Goal: Find contact information: Find contact information

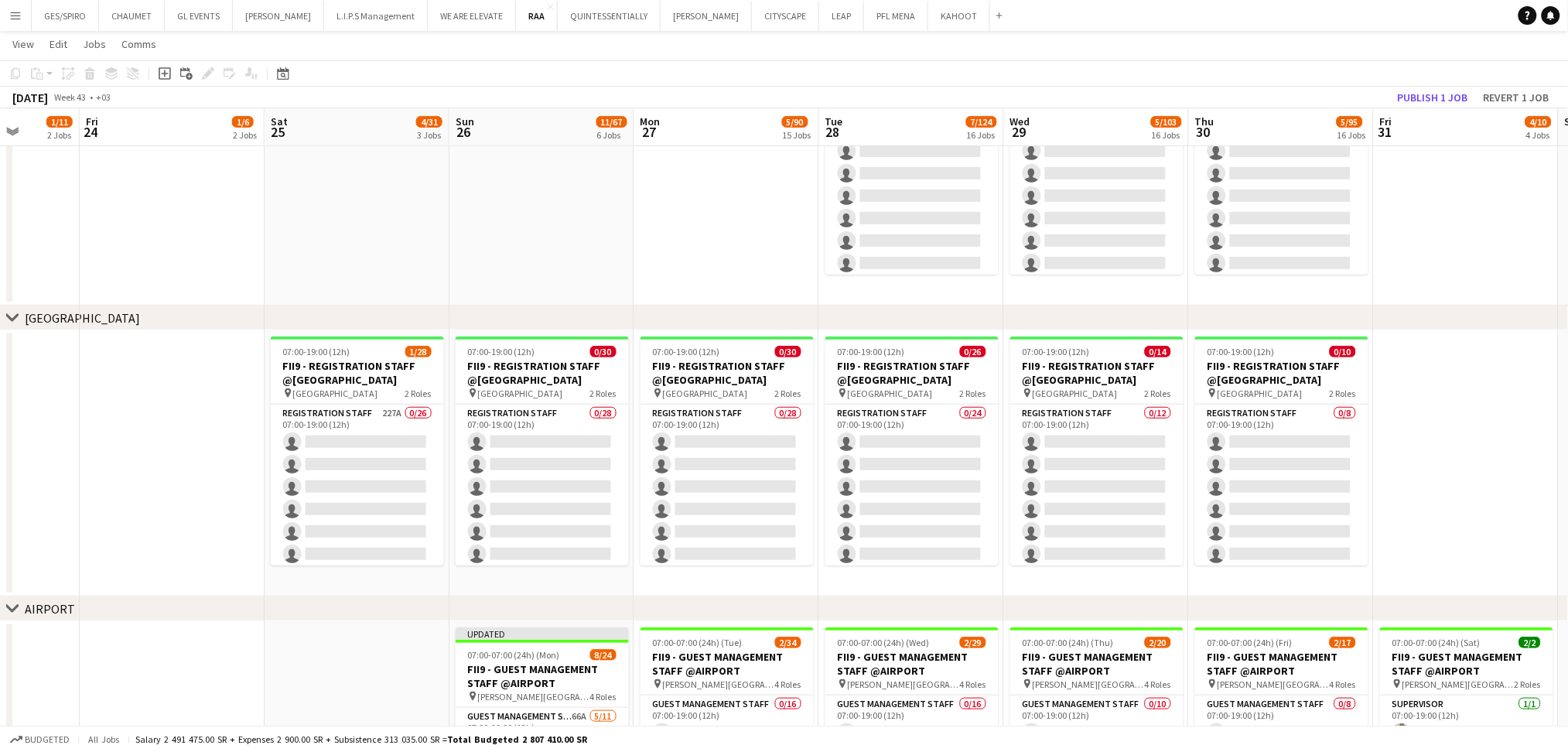
scroll to position [0, 371]
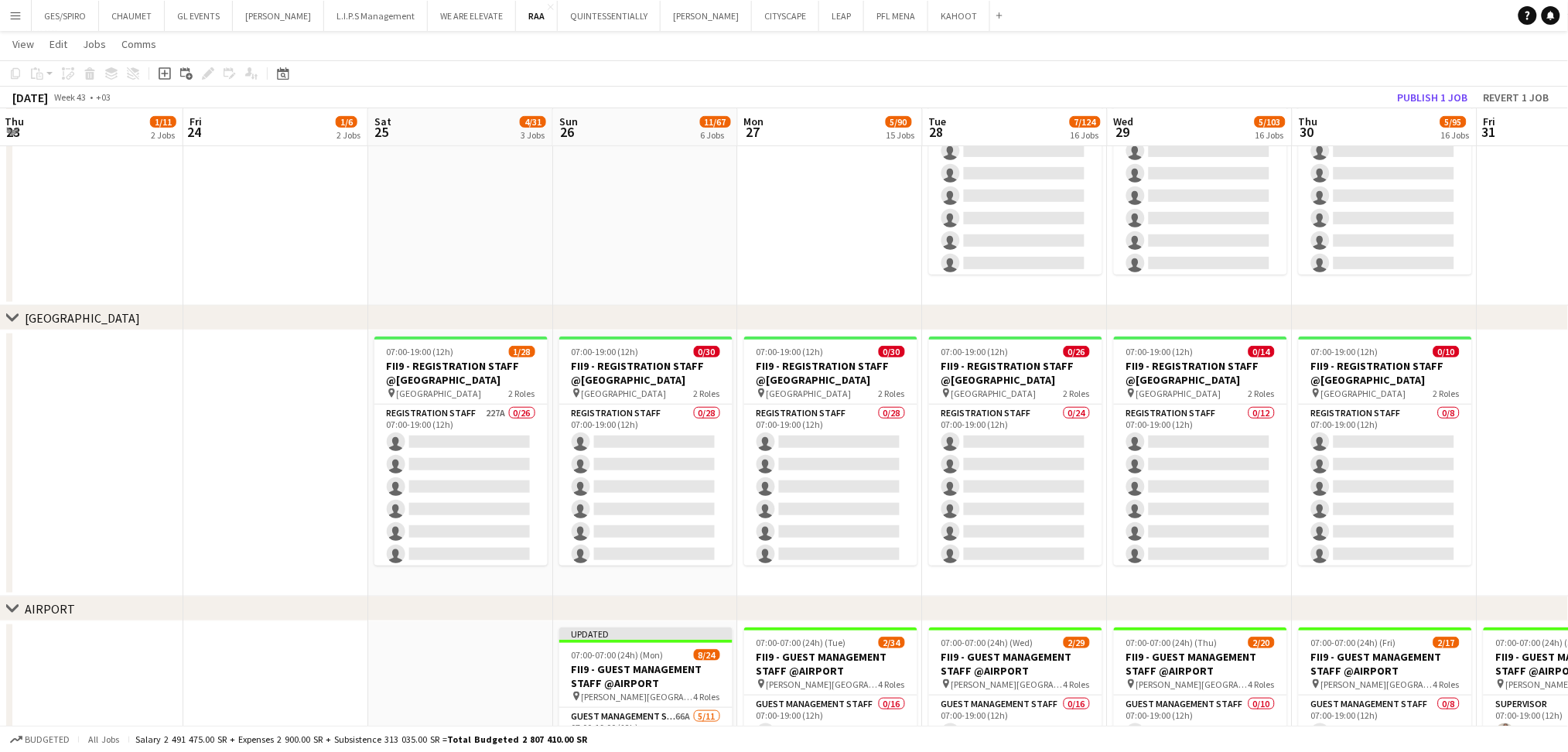
drag, startPoint x: 1186, startPoint y: 405, endPoint x: 1562, endPoint y: 393, distance: 376.2
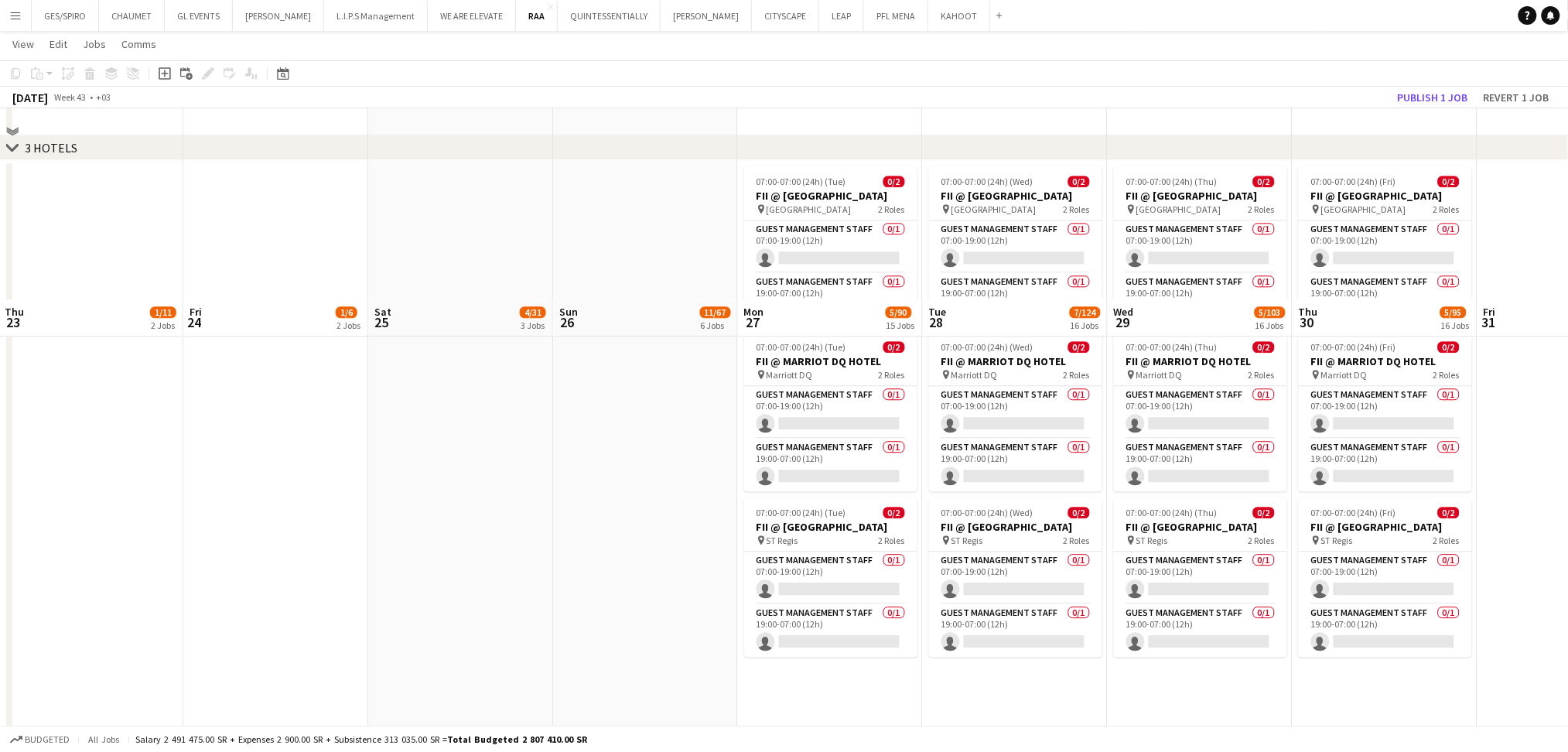
scroll to position [617, 0]
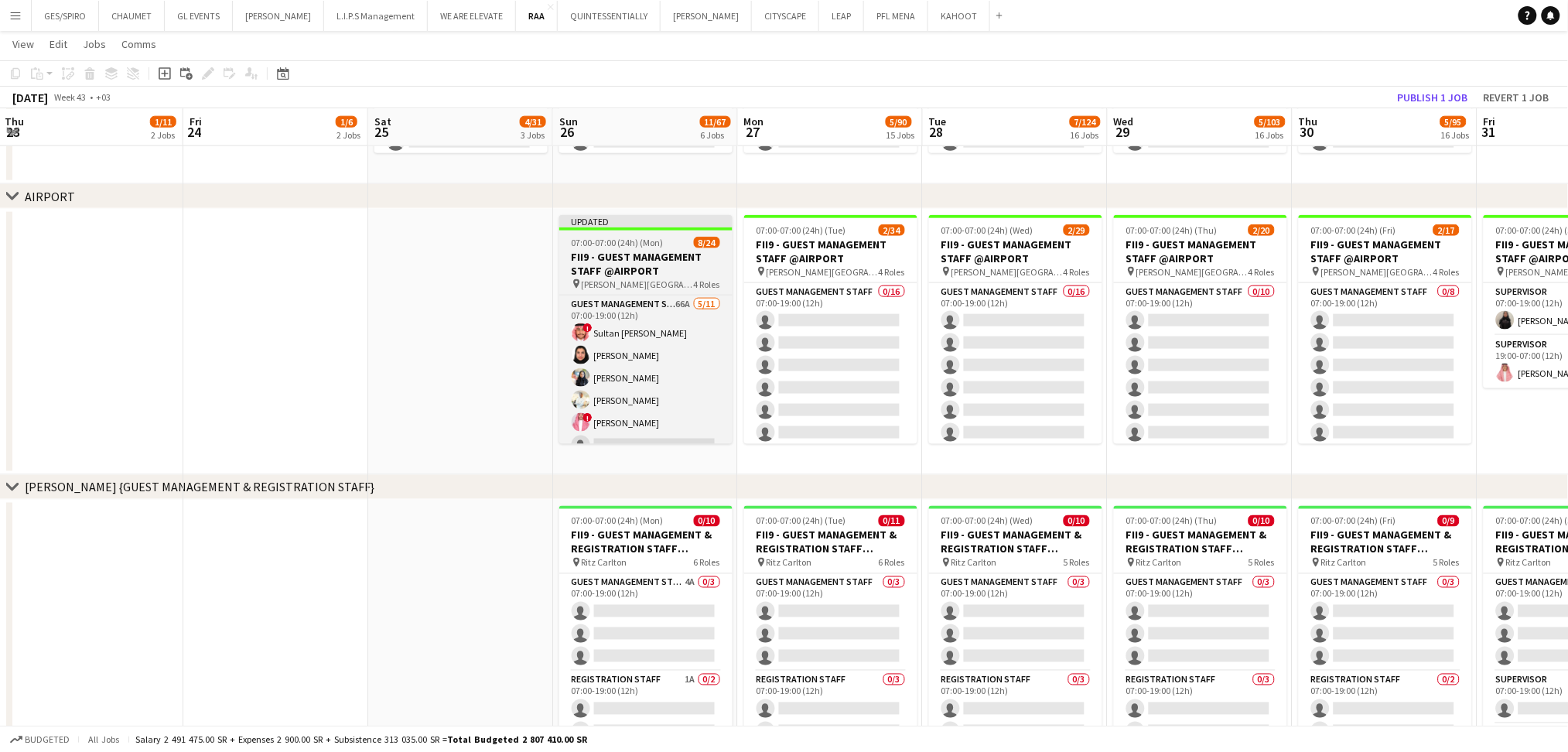
click at [648, 269] on h3 "FII9 - GUEST MANAGEMENT STAFF @AIRPORT" at bounding box center [646, 264] width 174 height 28
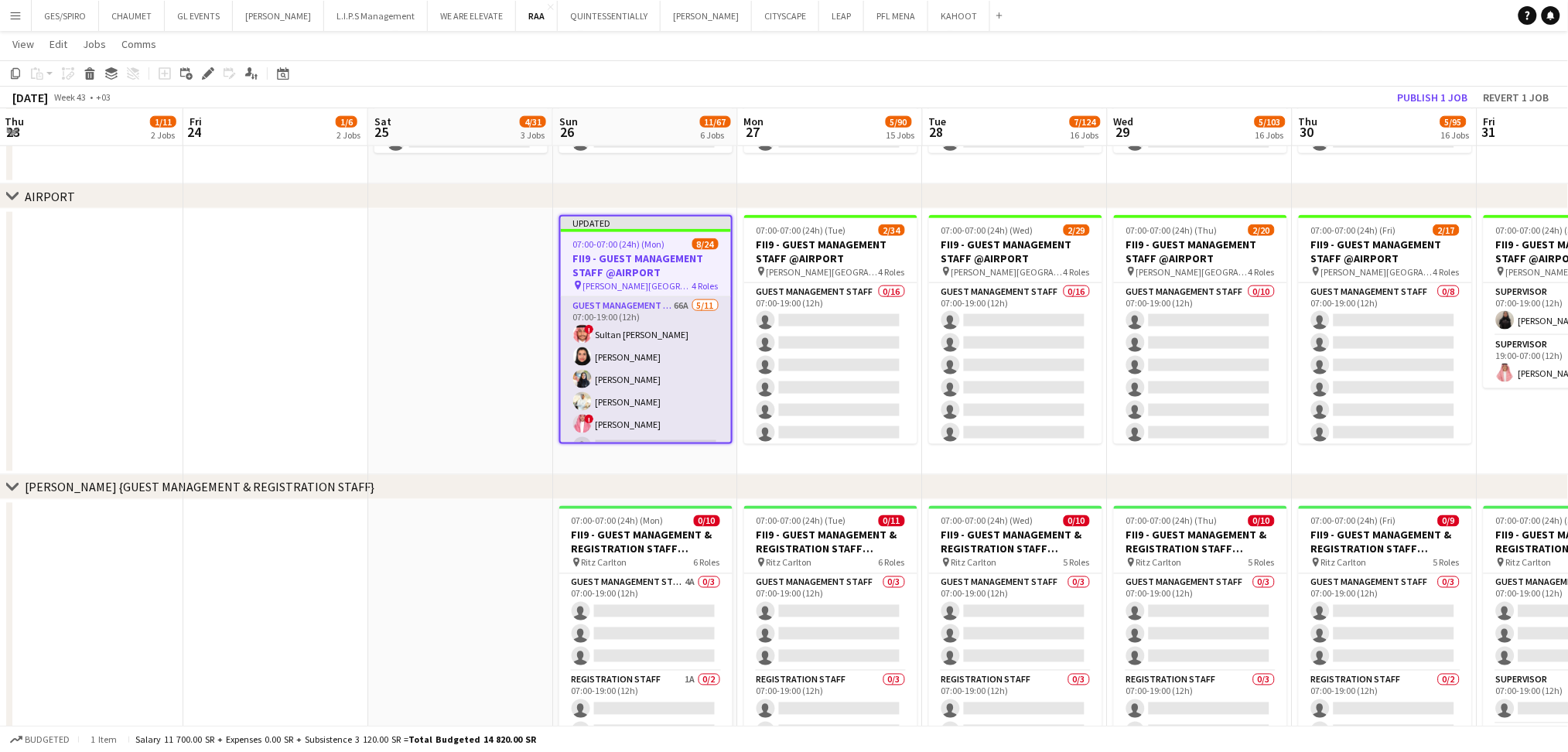
click at [667, 334] on app-card-role "Guest Management Staff 66A [DATE] 07:00-19:00 (12h) ! Sultan Bin Turki Alageefi…" at bounding box center [646, 436] width 170 height 277
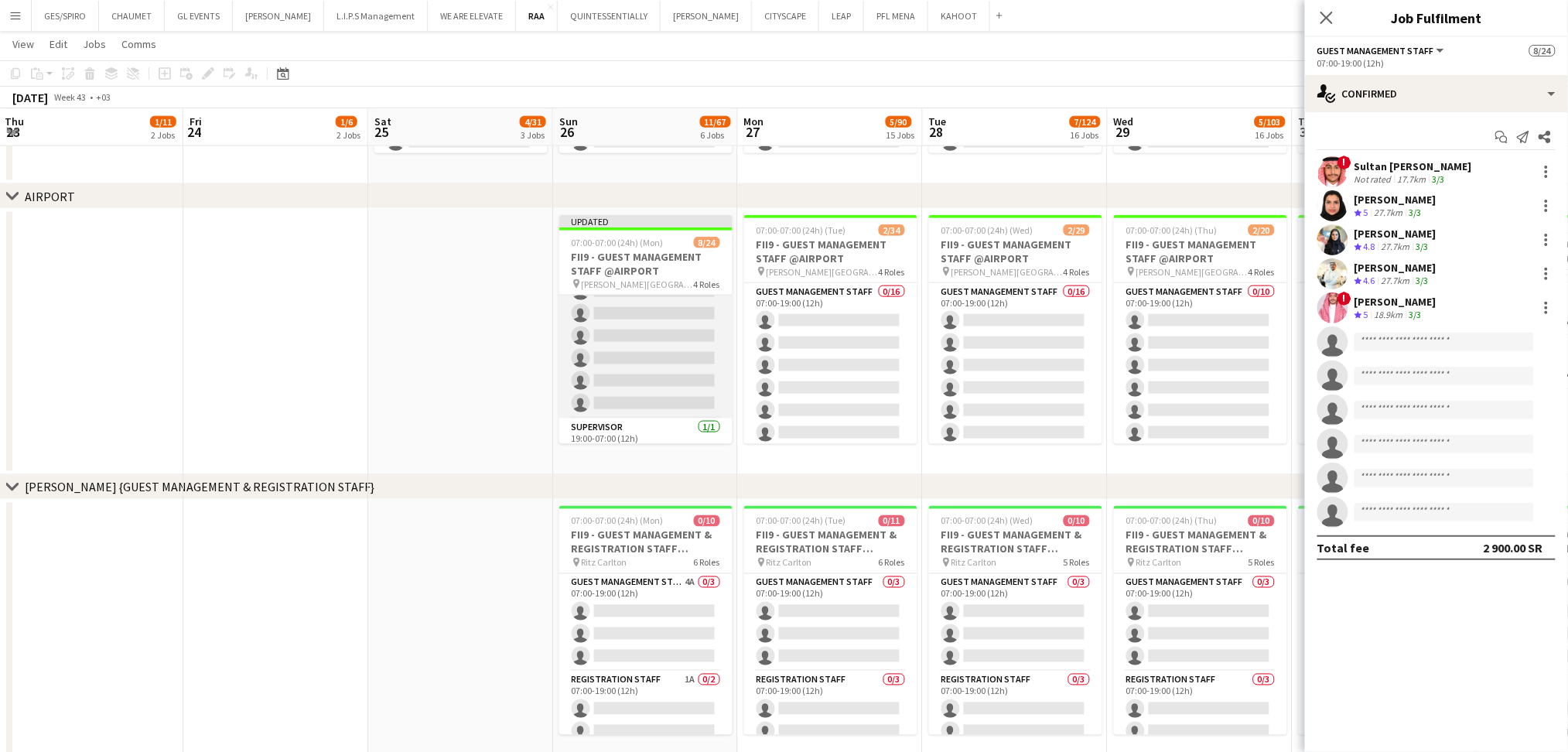
scroll to position [512, 0]
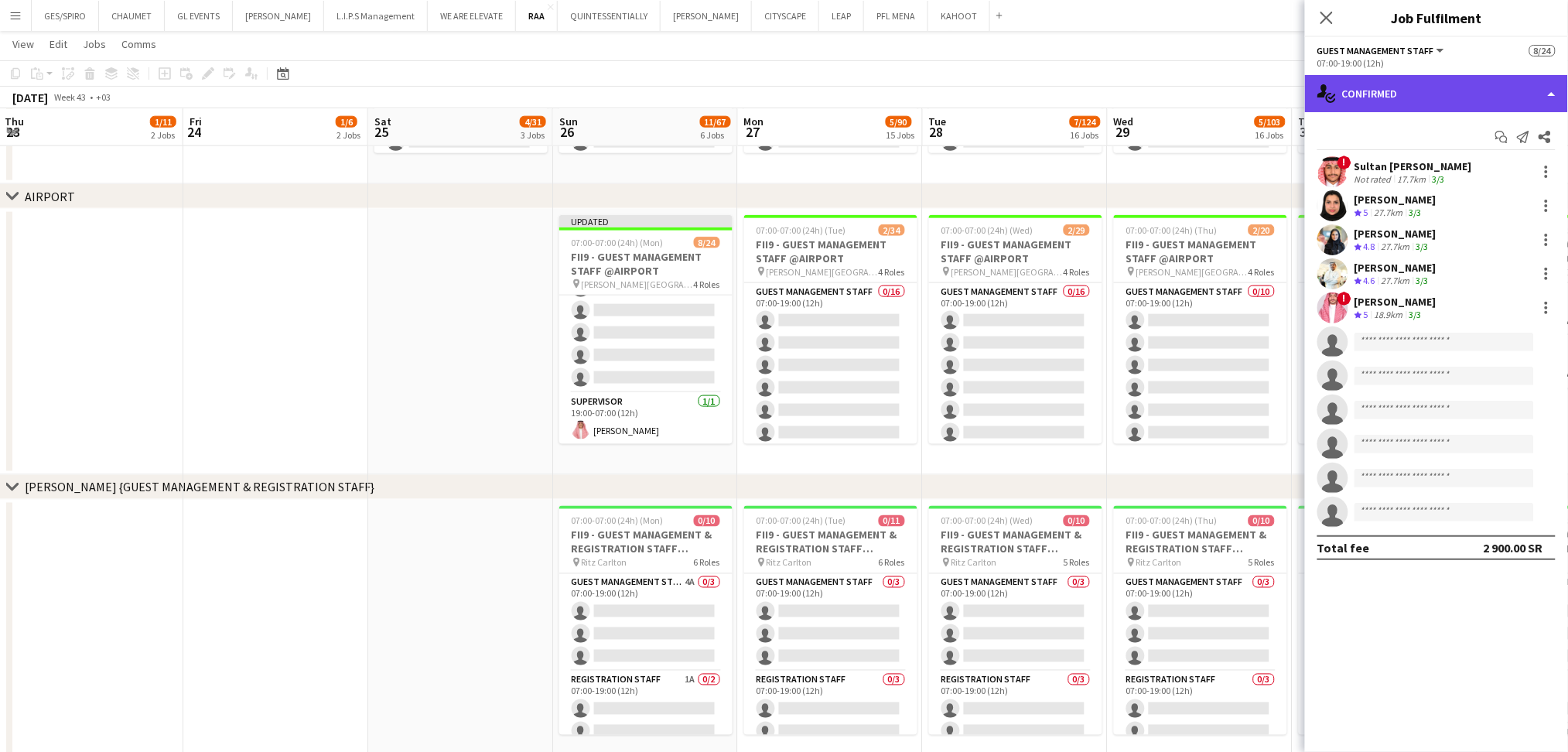
click at [1516, 93] on div "single-neutral-actions-check-2 Confirmed" at bounding box center [1436, 93] width 263 height 37
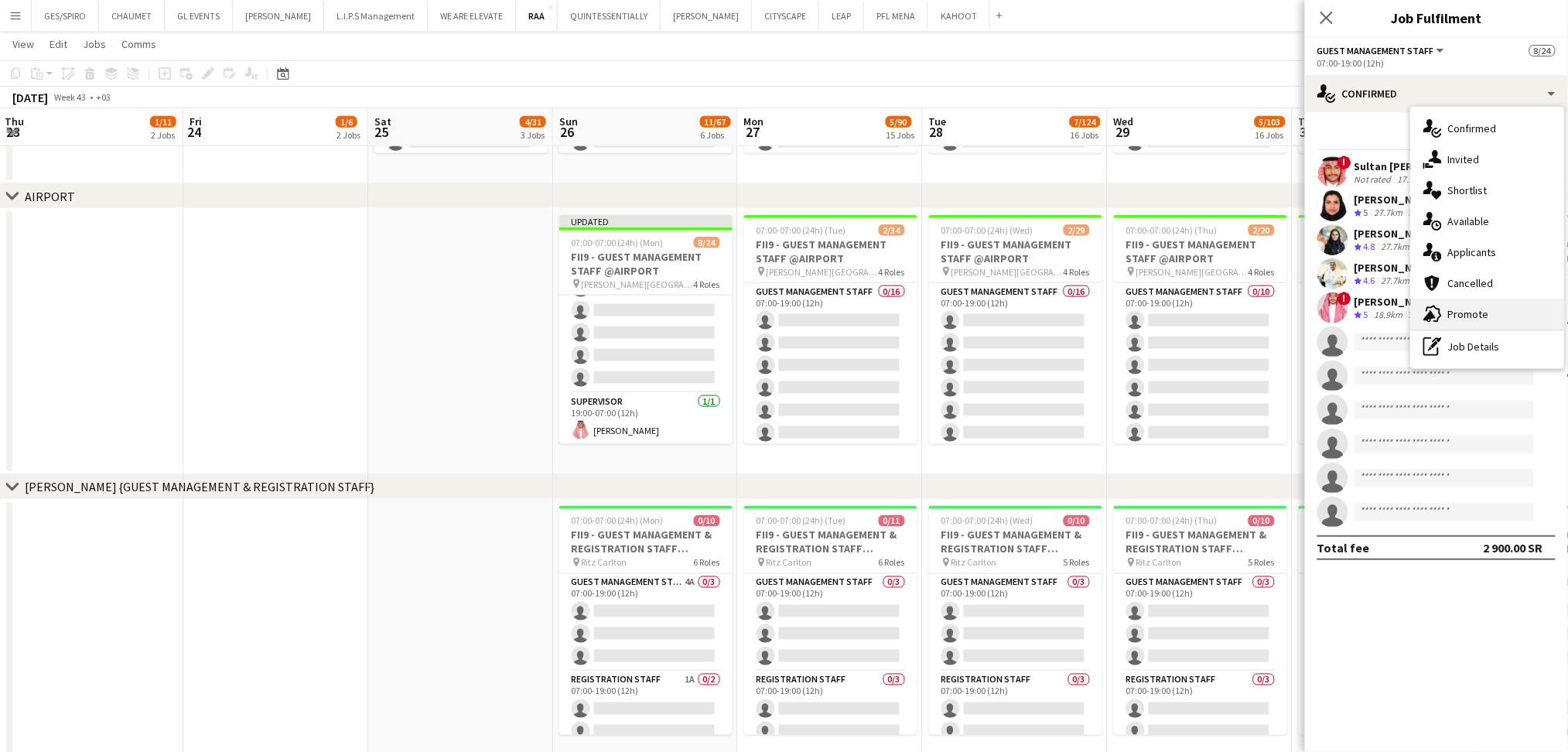
click at [1511, 310] on div "advertising-megaphone Promote" at bounding box center [1488, 315] width 153 height 31
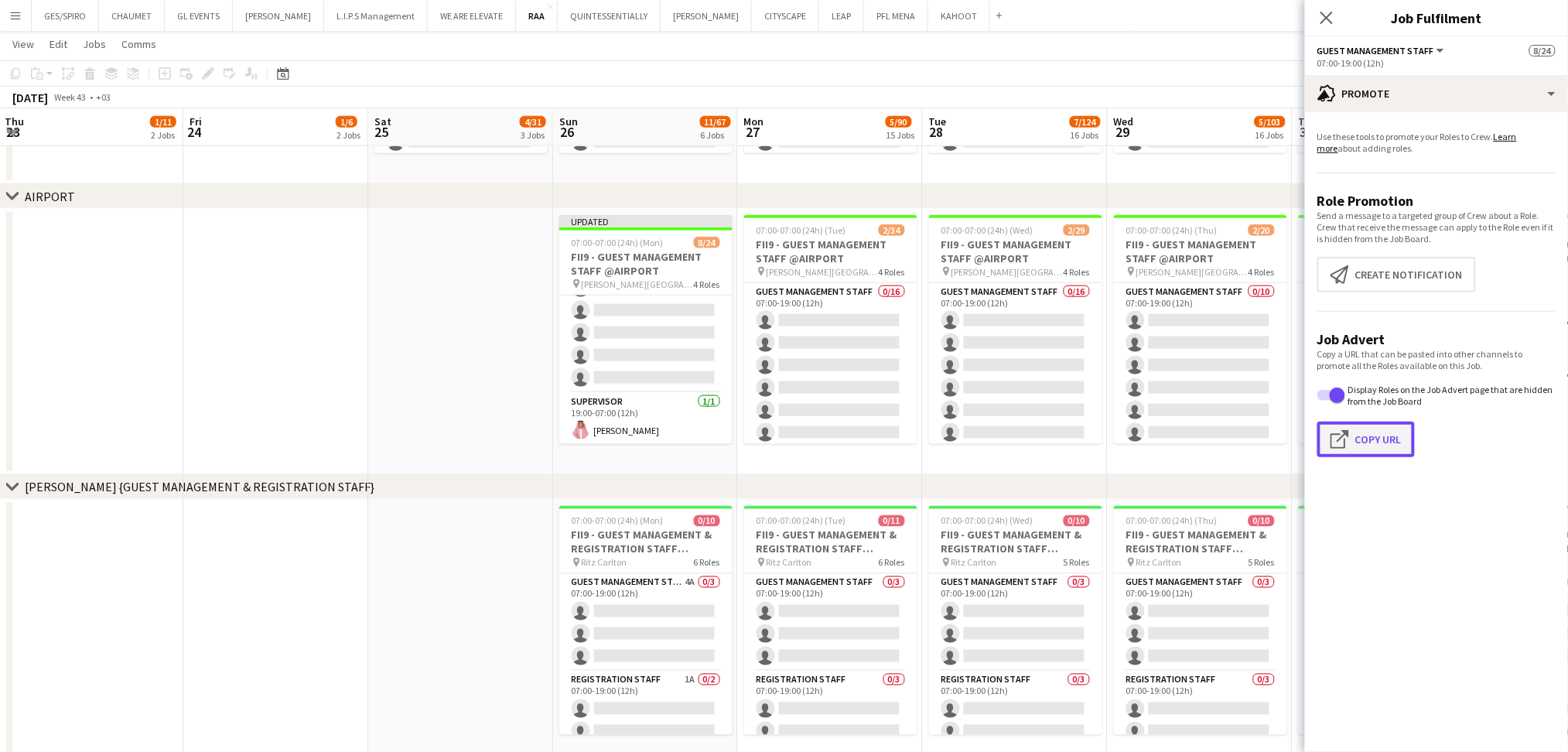
click at [1387, 443] on button "Click to copy URL Copy Url" at bounding box center [1367, 439] width 98 height 36
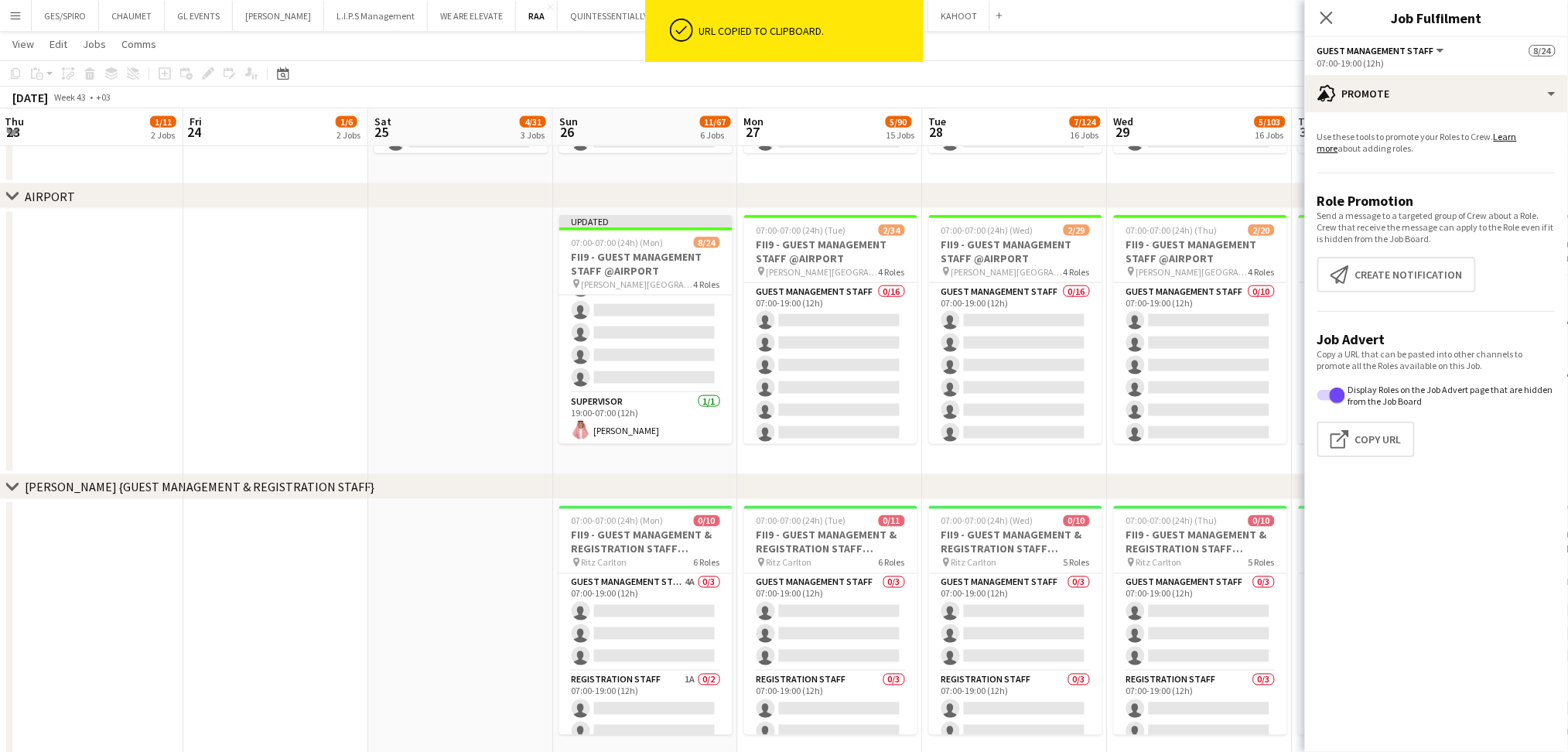
click at [431, 364] on app-date-cell at bounding box center [461, 341] width 185 height 266
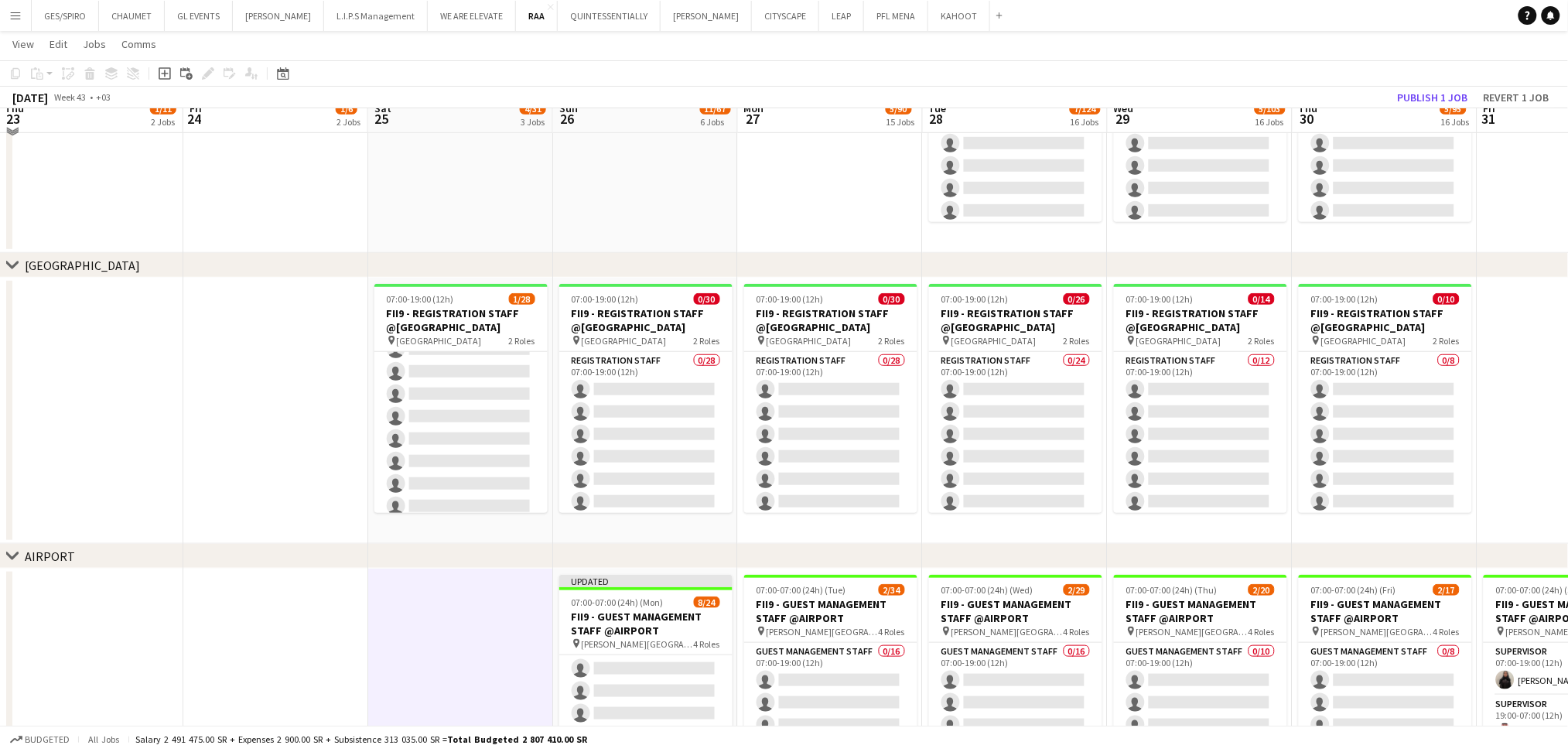
scroll to position [515, 0]
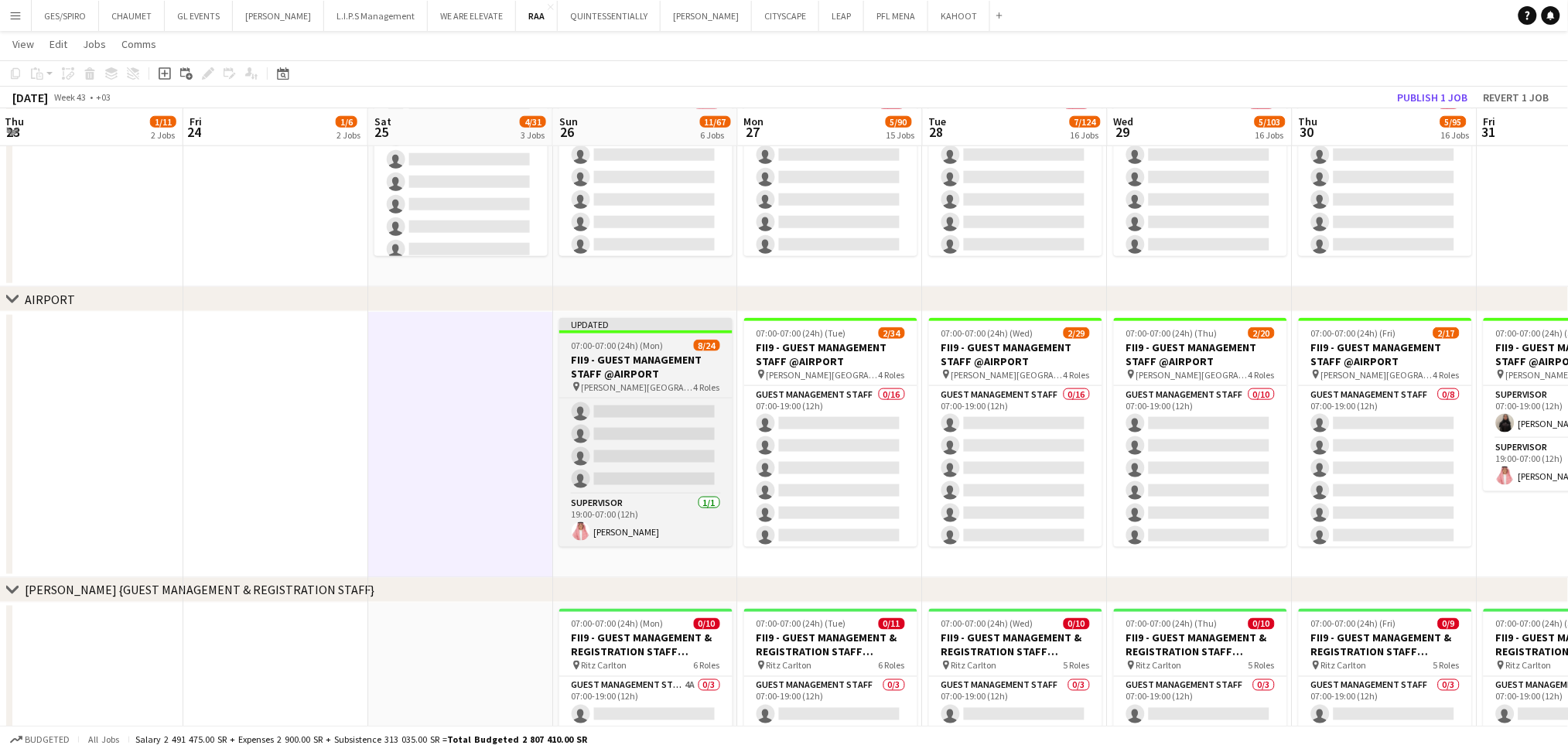
click at [652, 373] on h3 "FII9 - GUEST MANAGEMENT STAFF @AIRPORT" at bounding box center [646, 366] width 174 height 28
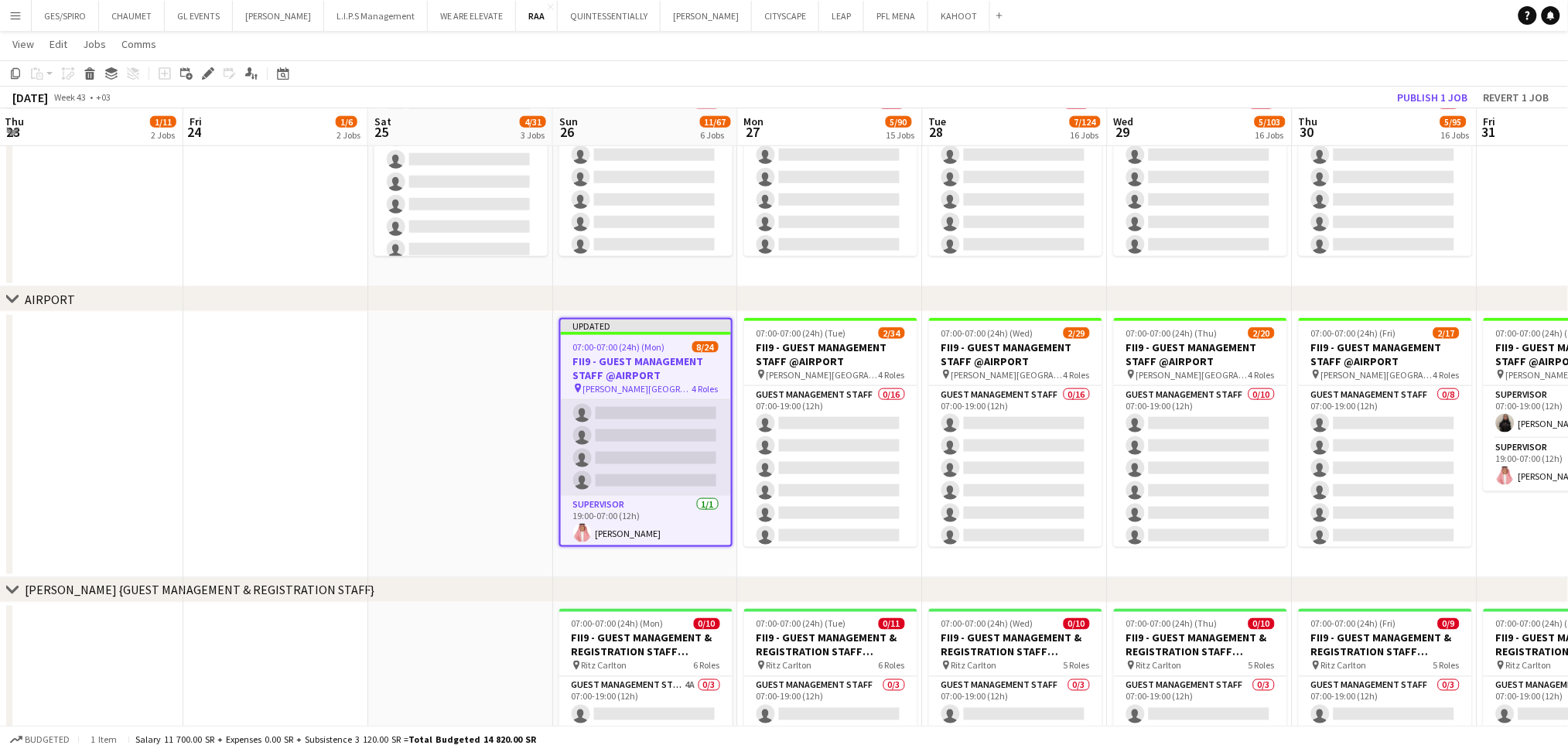
click at [664, 431] on app-card-role "Guest Management Staff 5A [DATE] 19:00-07:00 (12h) [PERSON_NAME] single-neutral…" at bounding box center [646, 357] width 170 height 277
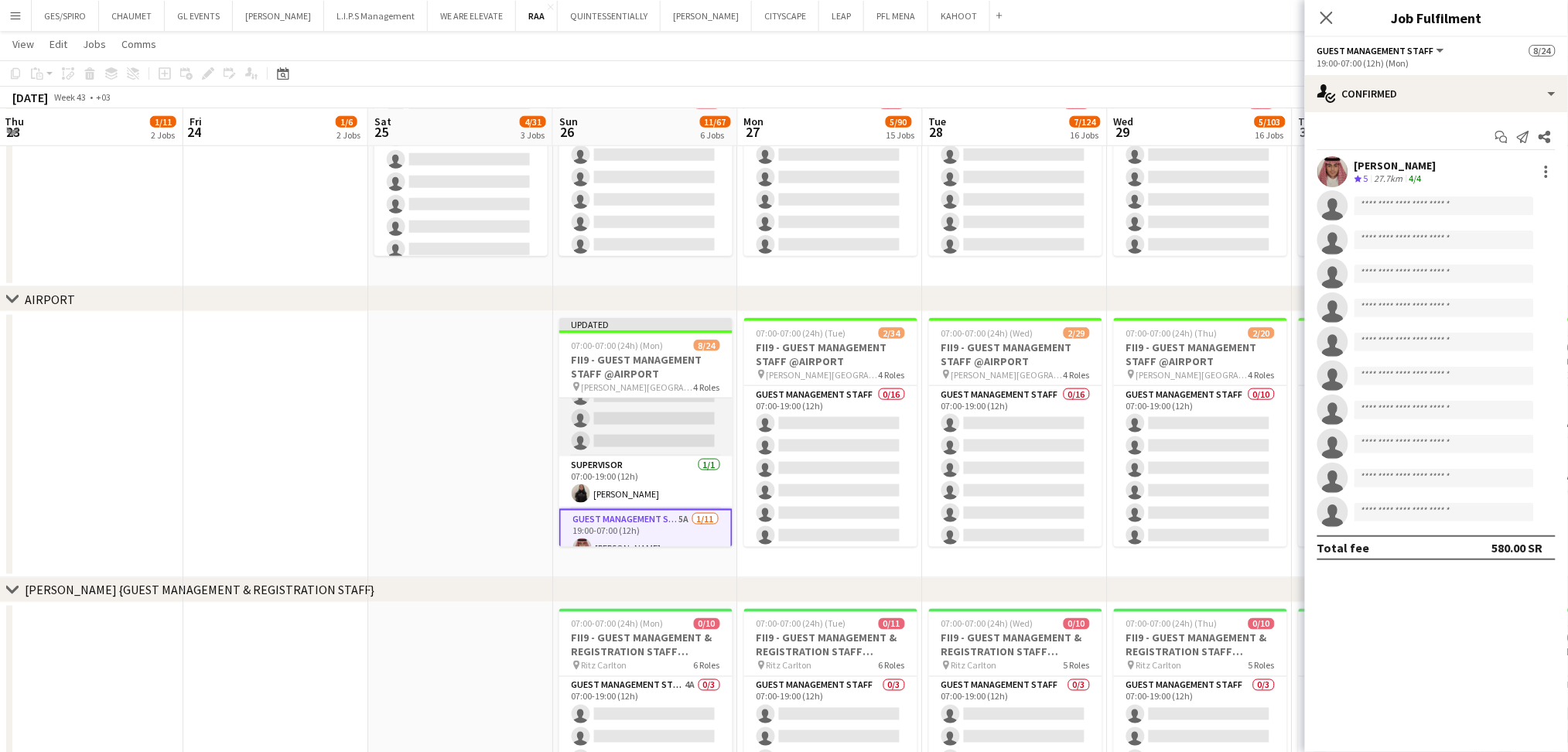
scroll to position [202, 0]
click at [644, 435] on app-card-role "Guest Management Staff 66A [DATE] 07:00-19:00 (12h) ! Sultan Bin Turki Alageefi…" at bounding box center [646, 335] width 174 height 277
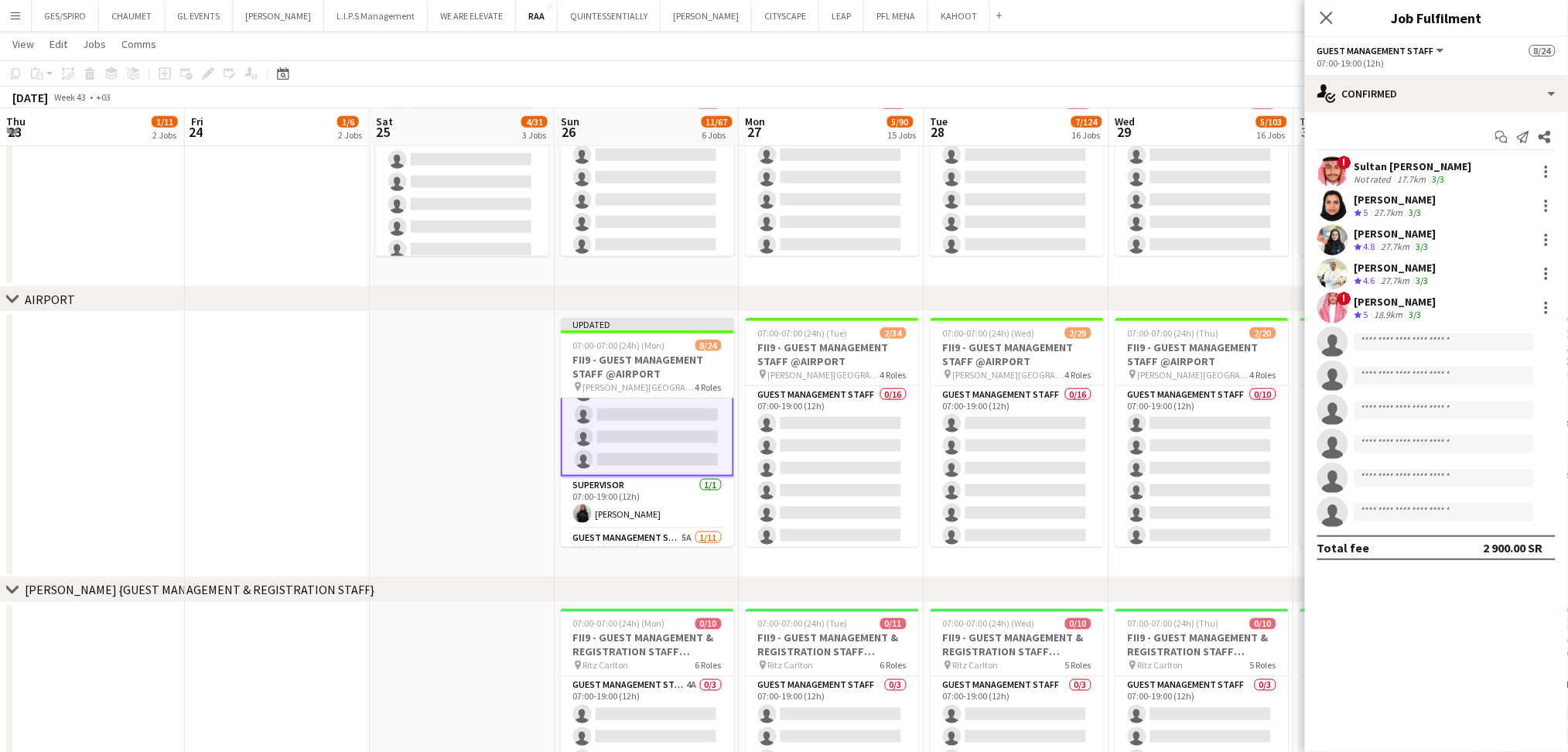
scroll to position [203, 0]
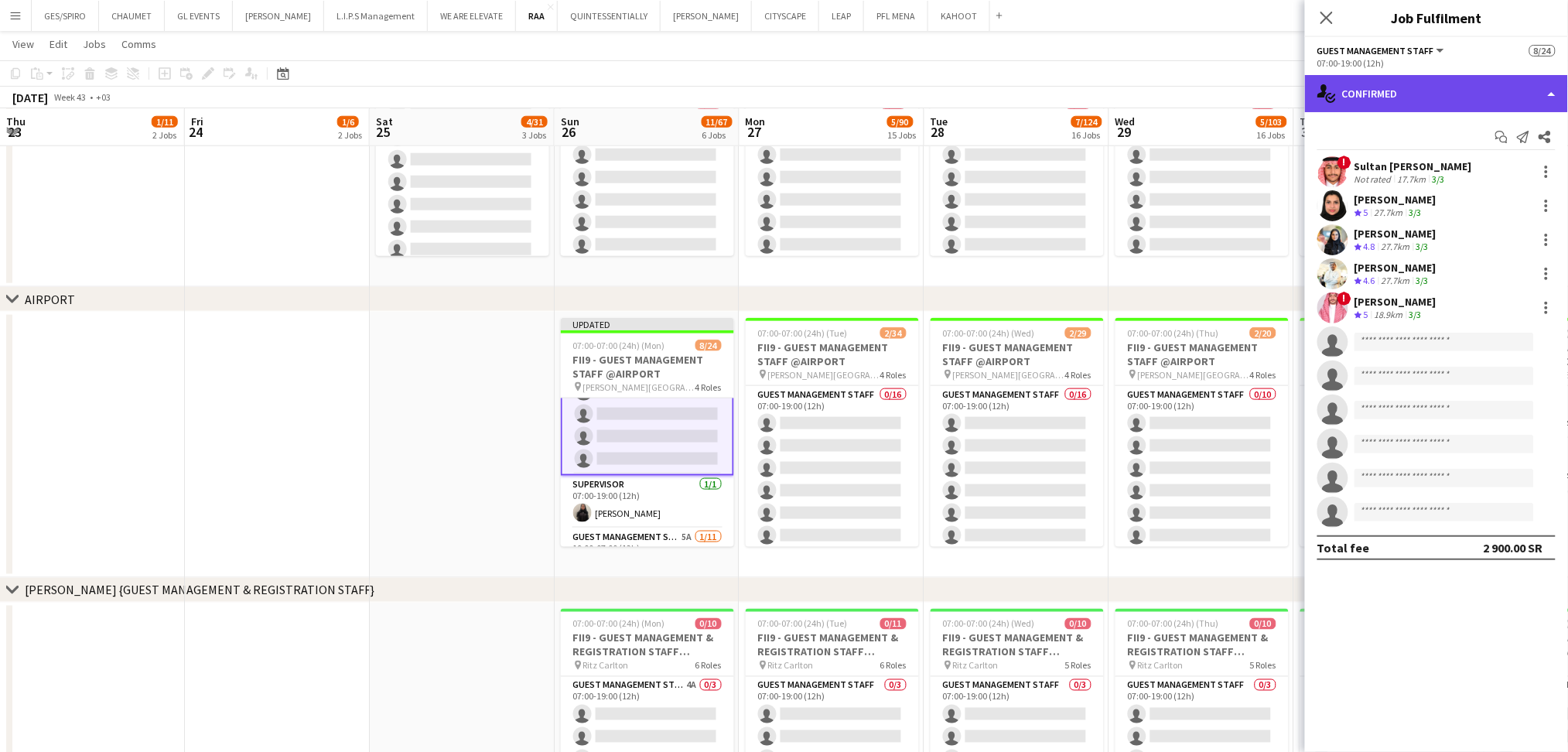
click at [1401, 98] on div "single-neutral-actions-check-2 Confirmed" at bounding box center [1436, 93] width 263 height 37
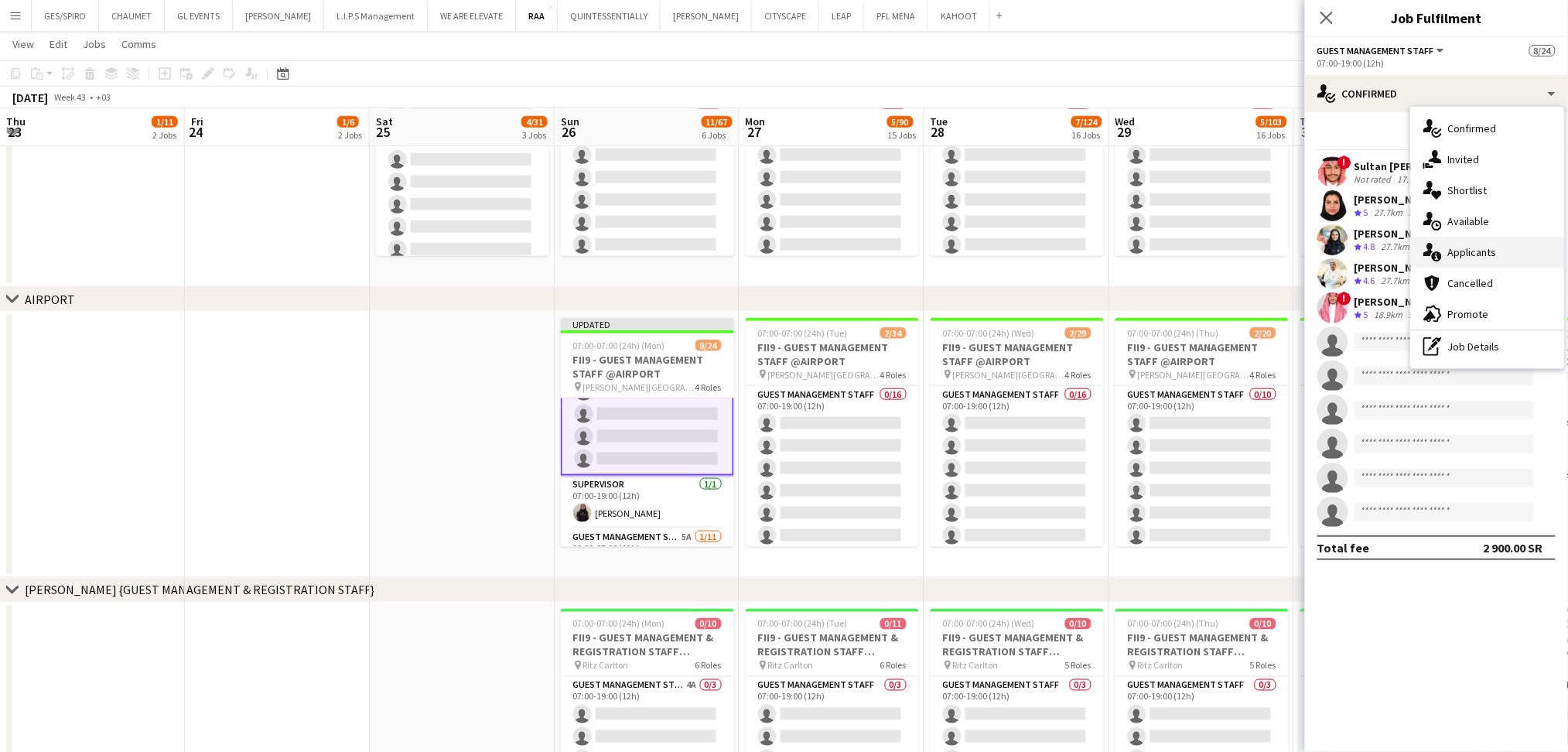
click at [1493, 249] on div "single-neutral-actions-information Applicants" at bounding box center [1488, 253] width 153 height 31
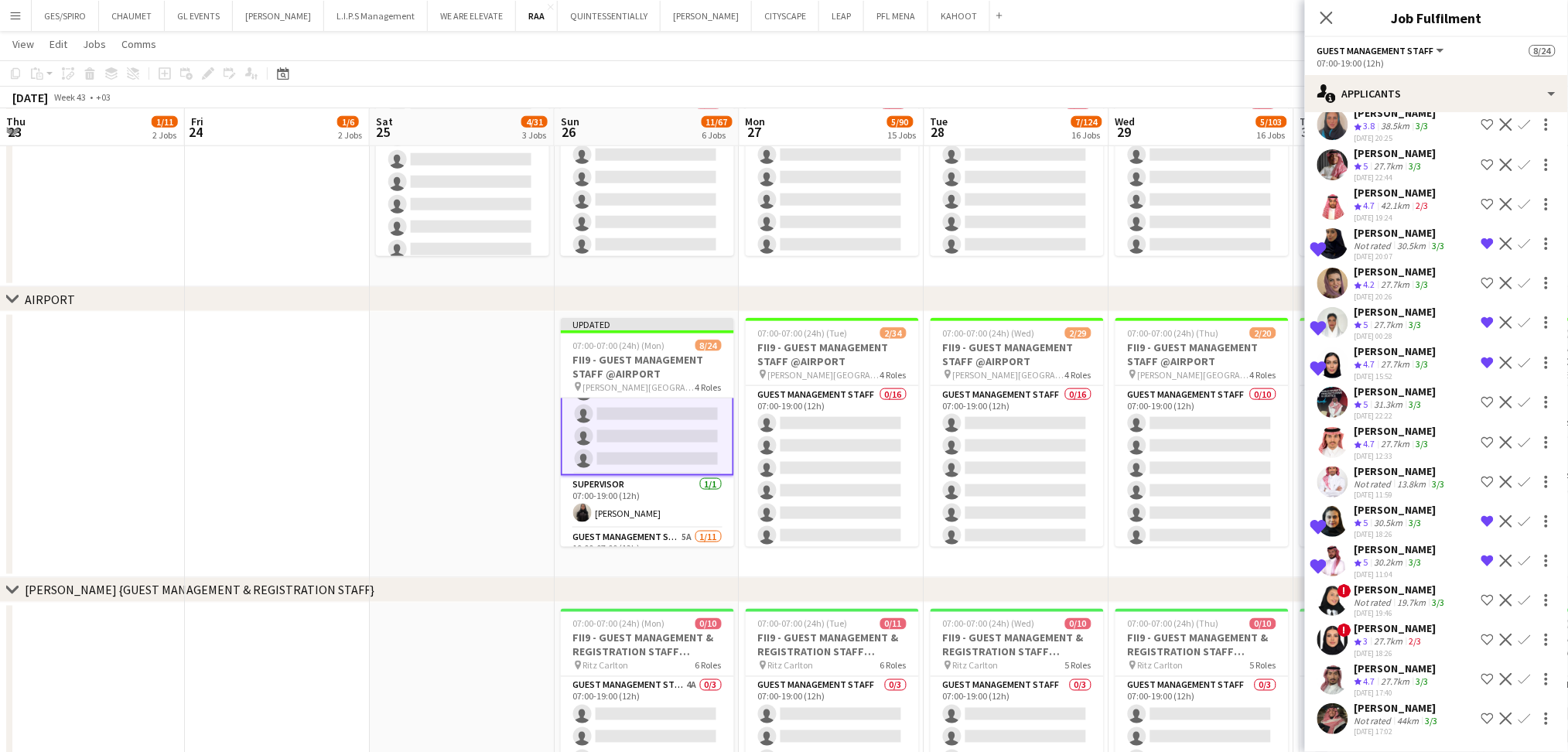
scroll to position [2055, 0]
click at [1399, 722] on div "44km" at bounding box center [1409, 721] width 28 height 12
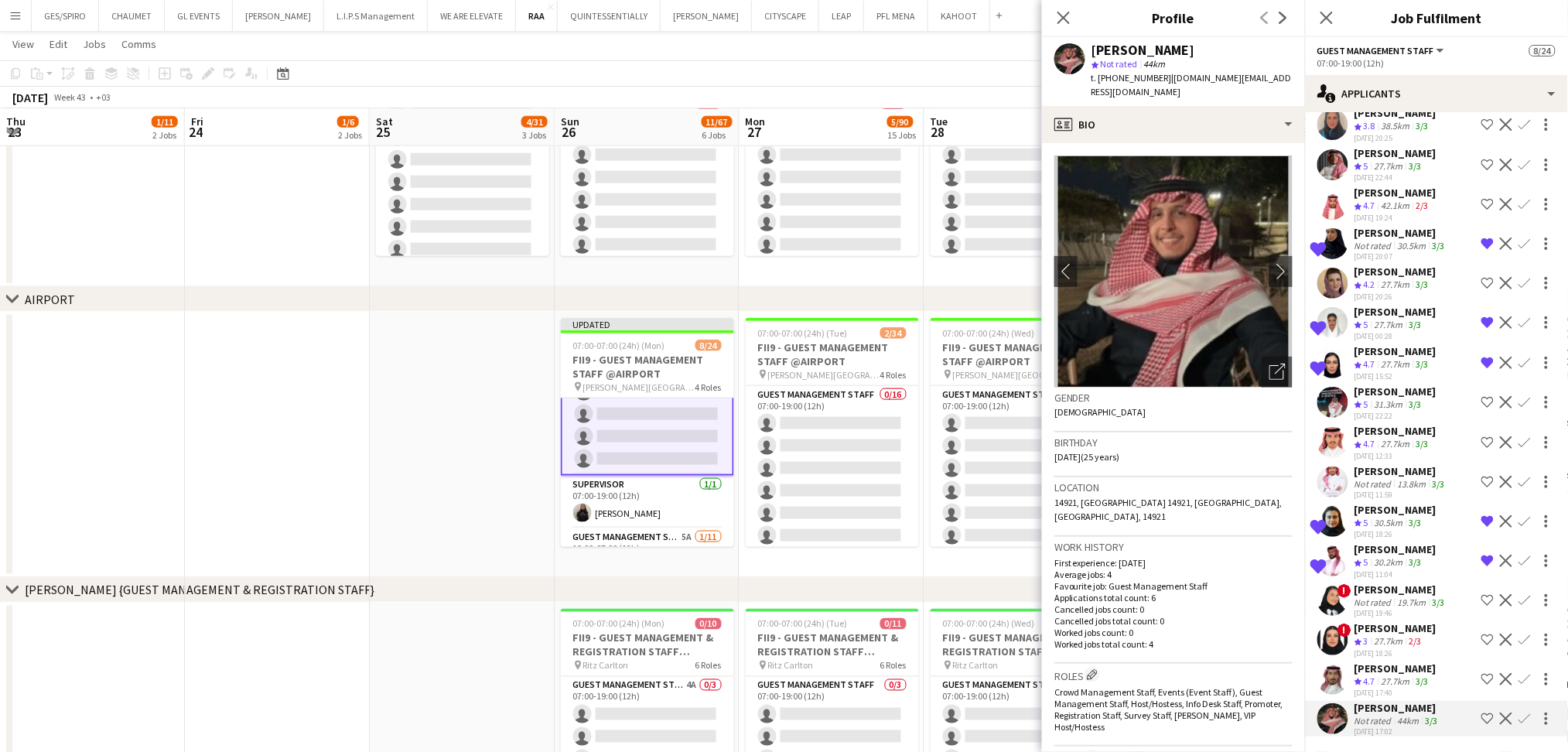
click at [1519, 718] on app-icon "Confirm" at bounding box center [1525, 718] width 12 height 12
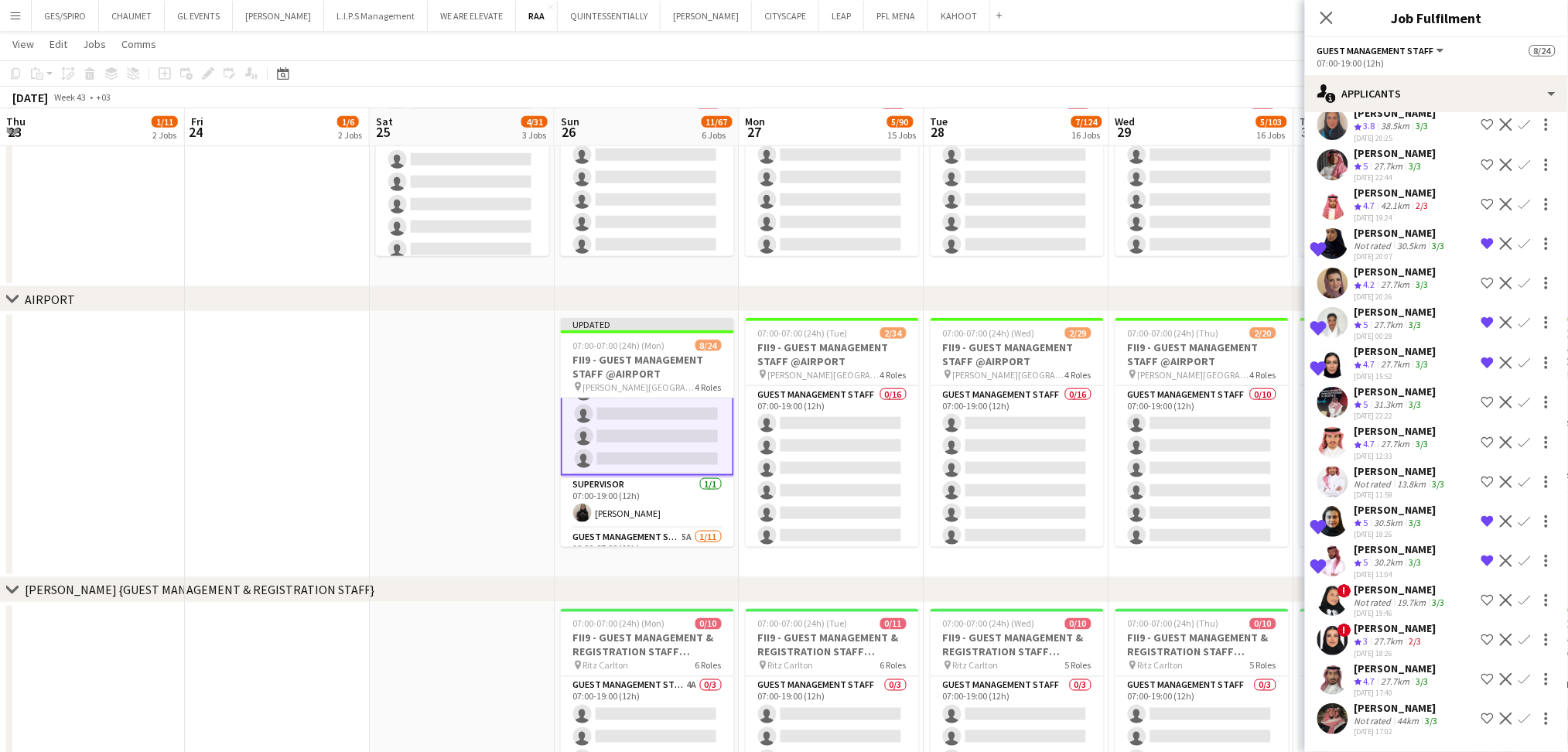
click at [1519, 719] on app-icon "Confirm" at bounding box center [1525, 718] width 12 height 12
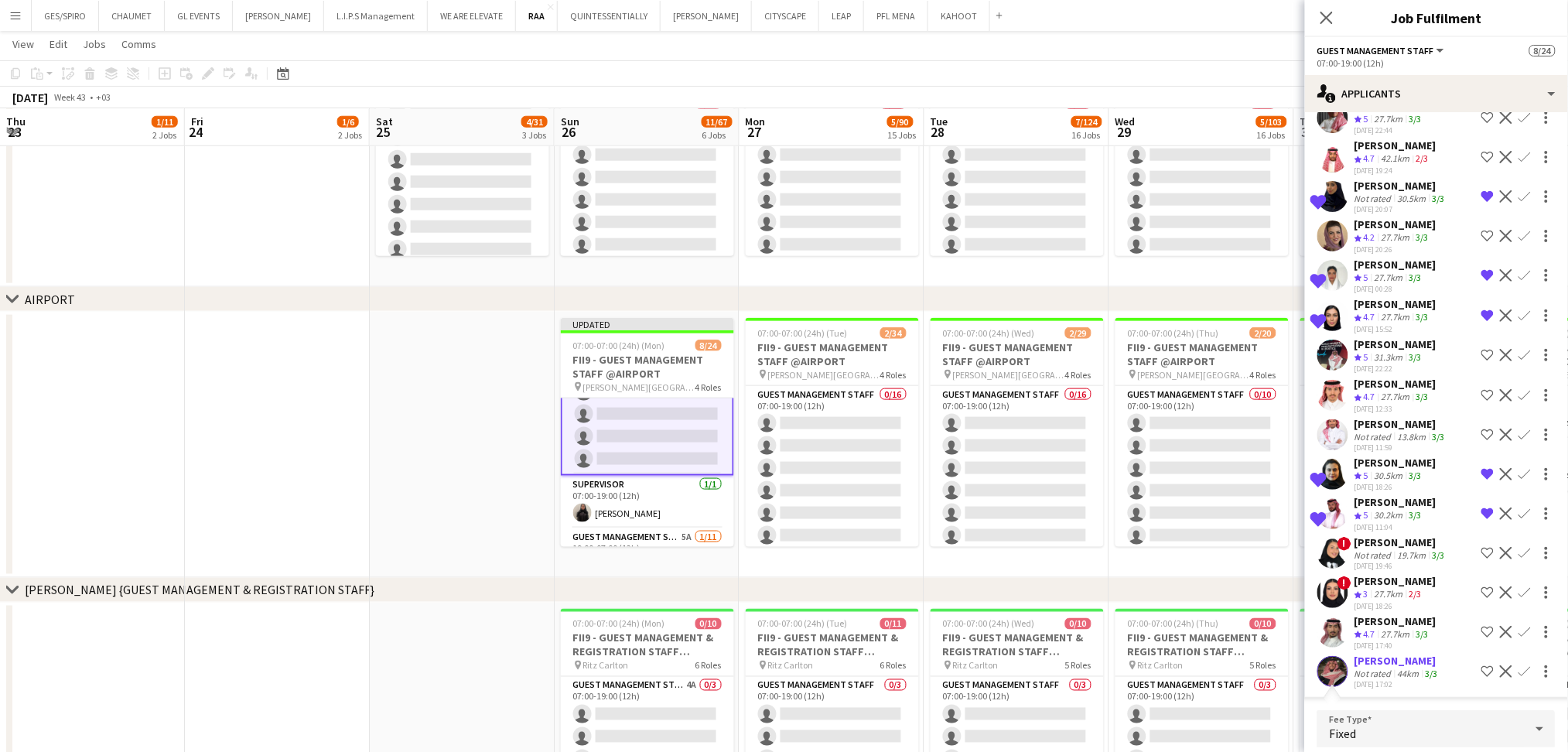
scroll to position [2357, 0]
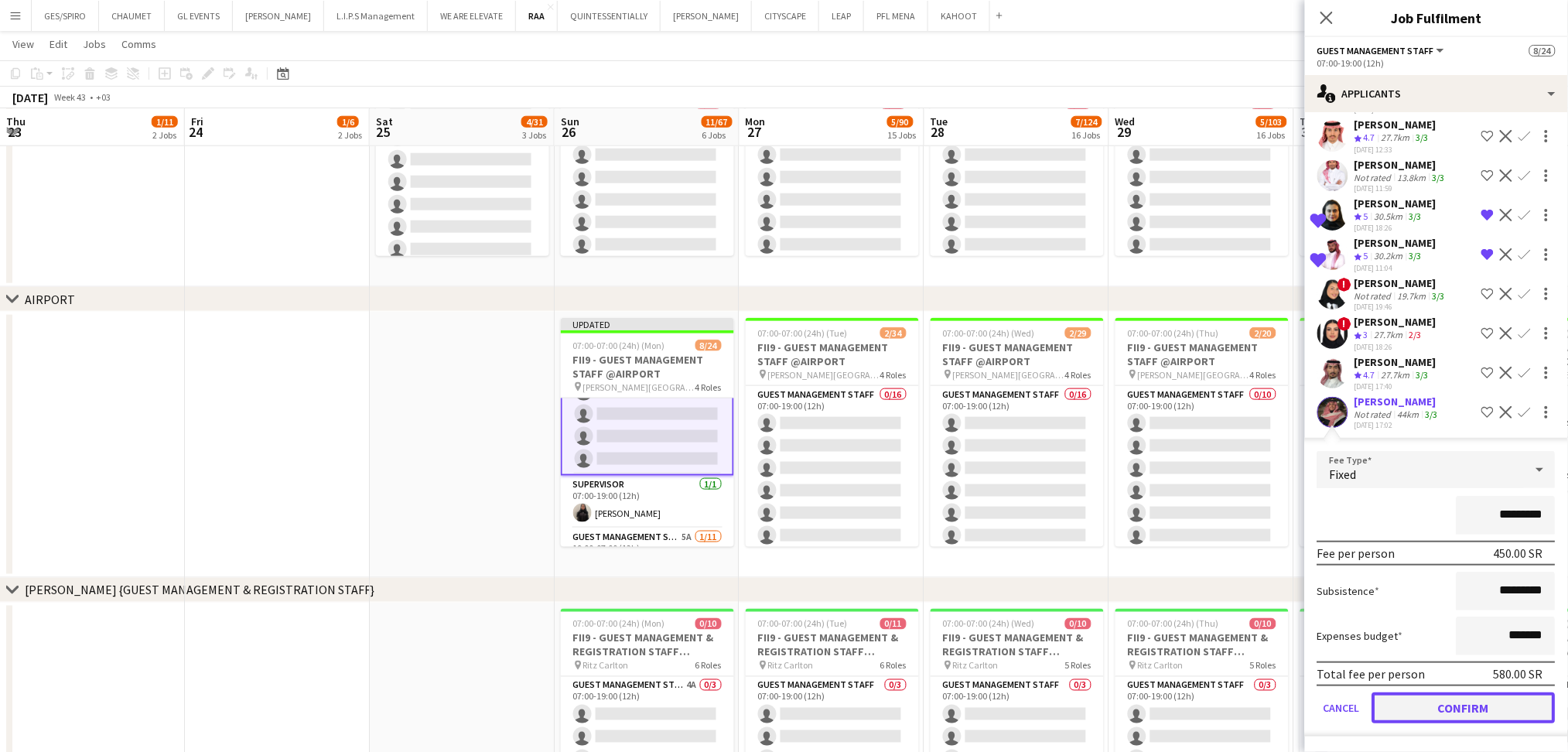
click at [1508, 706] on button "Confirm" at bounding box center [1464, 708] width 184 height 31
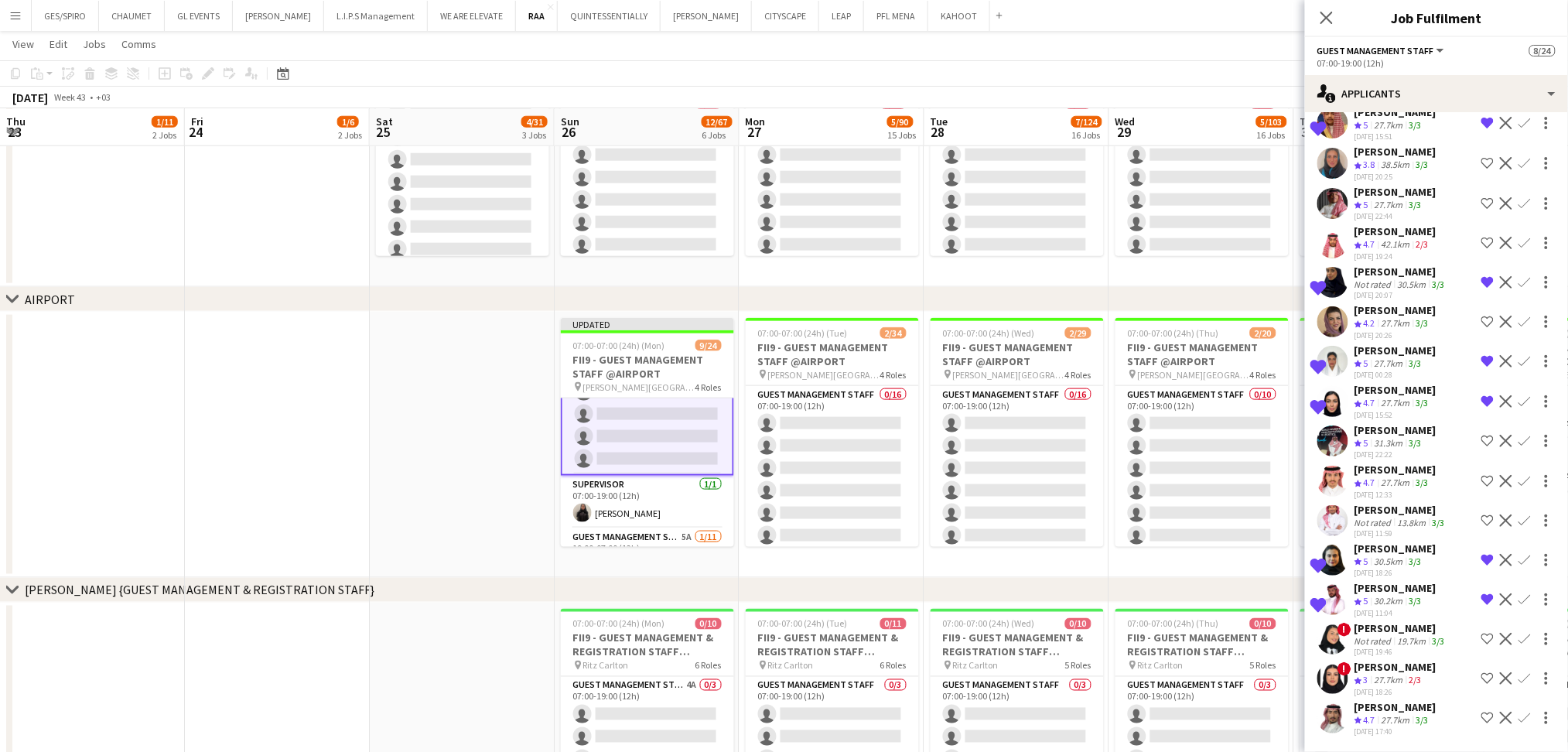
scroll to position [2016, 0]
click at [1334, 16] on icon "Close pop-in" at bounding box center [1326, 18] width 15 height 15
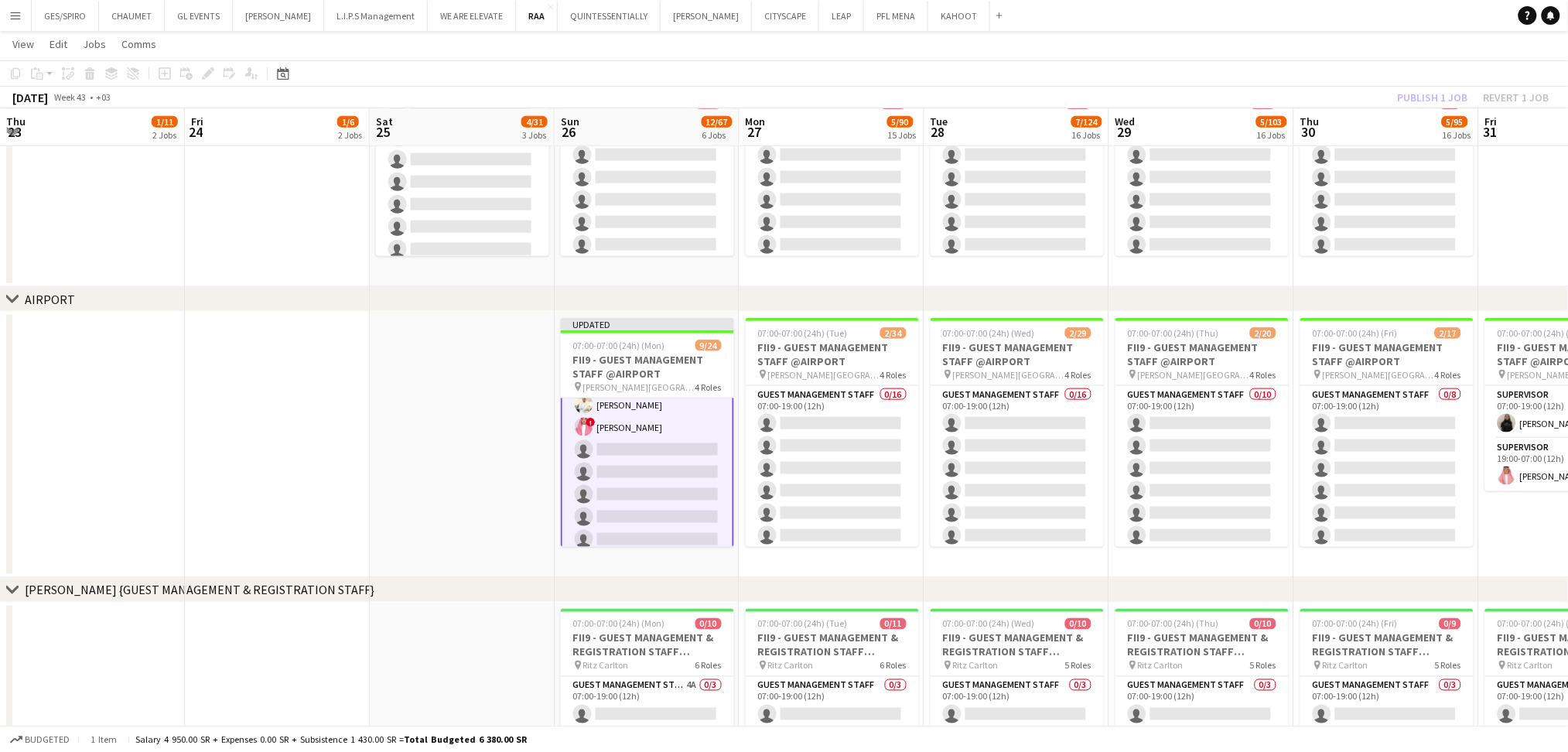
scroll to position [0, 0]
click at [533, 464] on app-date-cell at bounding box center [462, 445] width 185 height 266
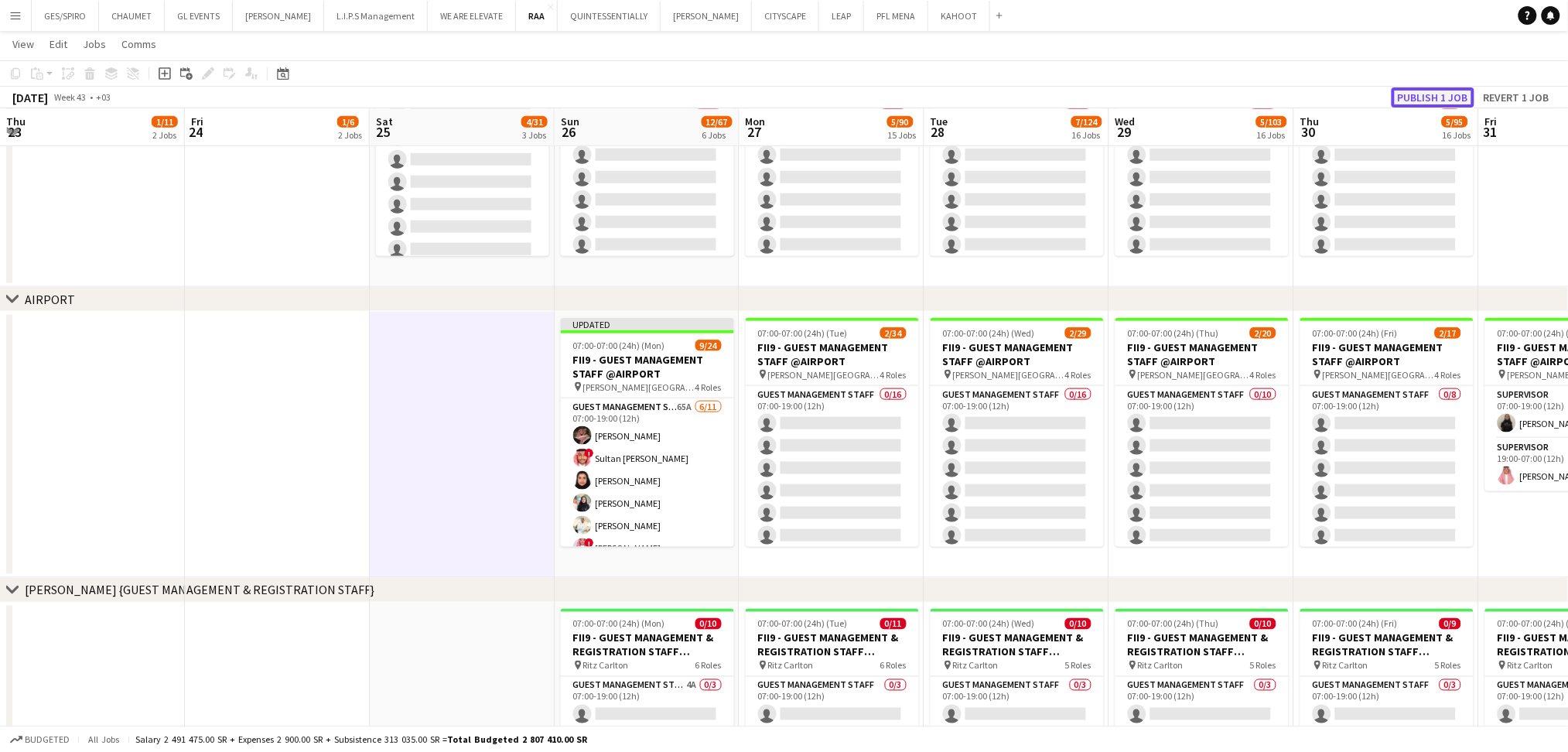
click at [1436, 99] on button "Publish 1 job" at bounding box center [1433, 98] width 83 height 20
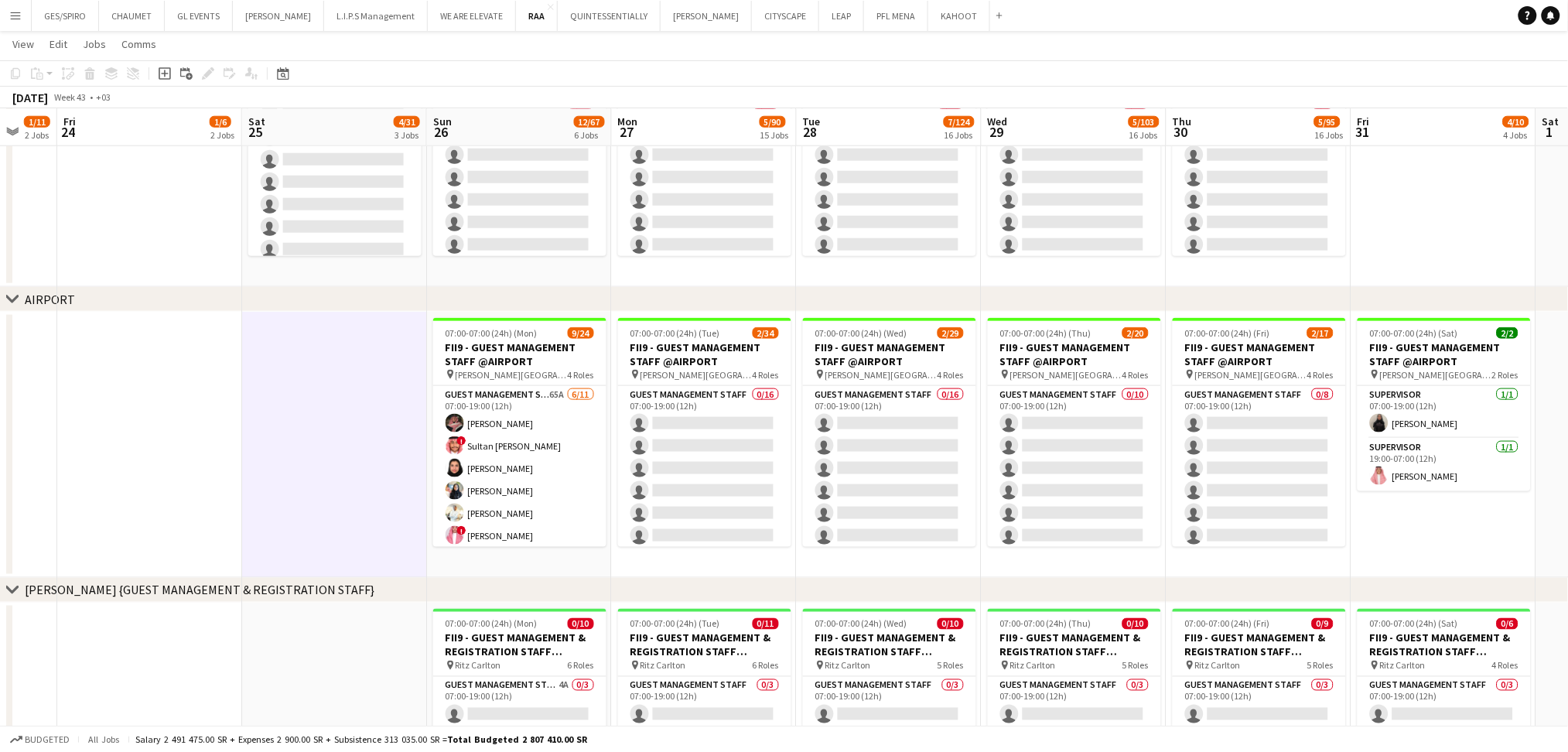
drag, startPoint x: 693, startPoint y: 574, endPoint x: 567, endPoint y: 563, distance: 126.5
drag, startPoint x: 740, startPoint y: 564, endPoint x: 797, endPoint y: 626, distance: 84.2
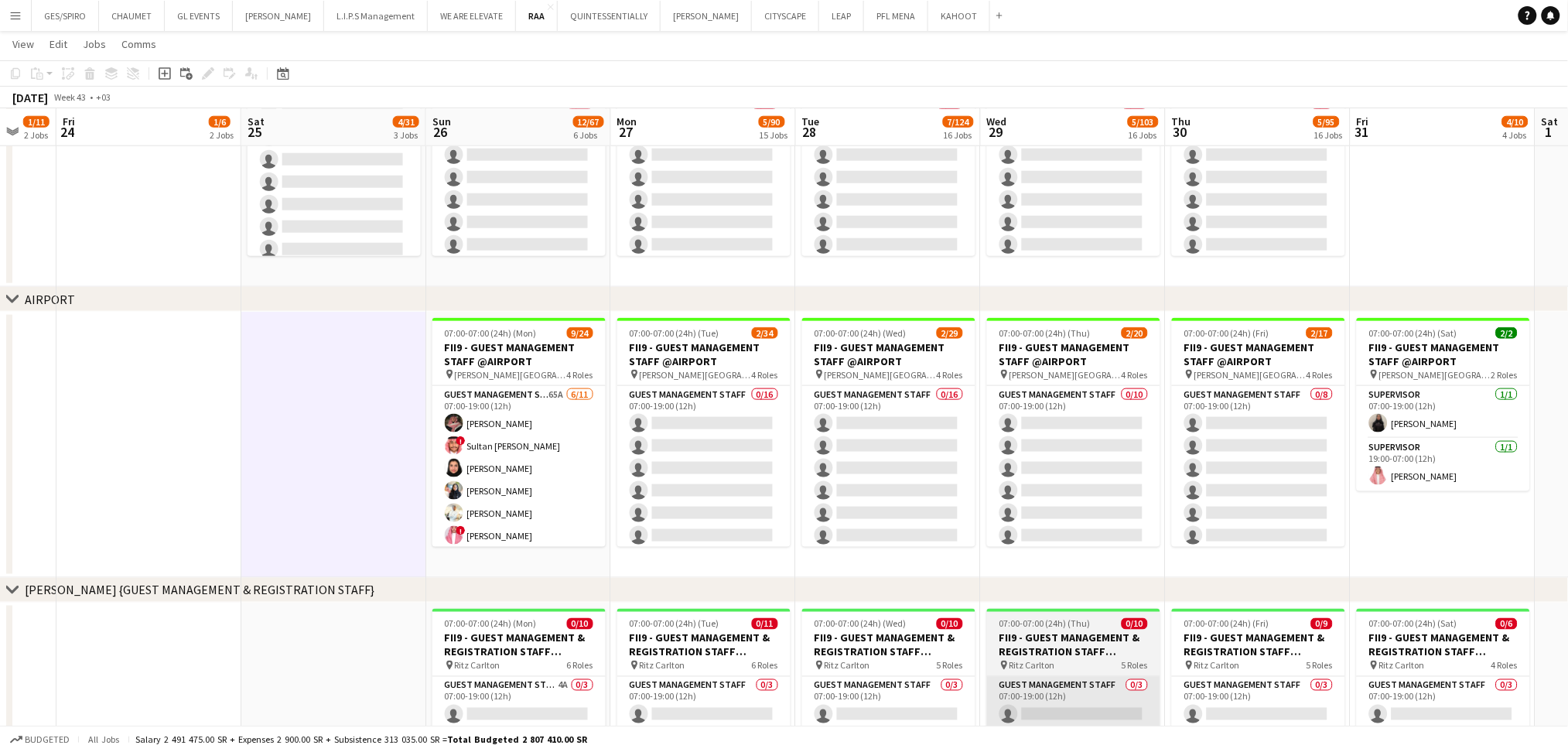
scroll to position [0, 533]
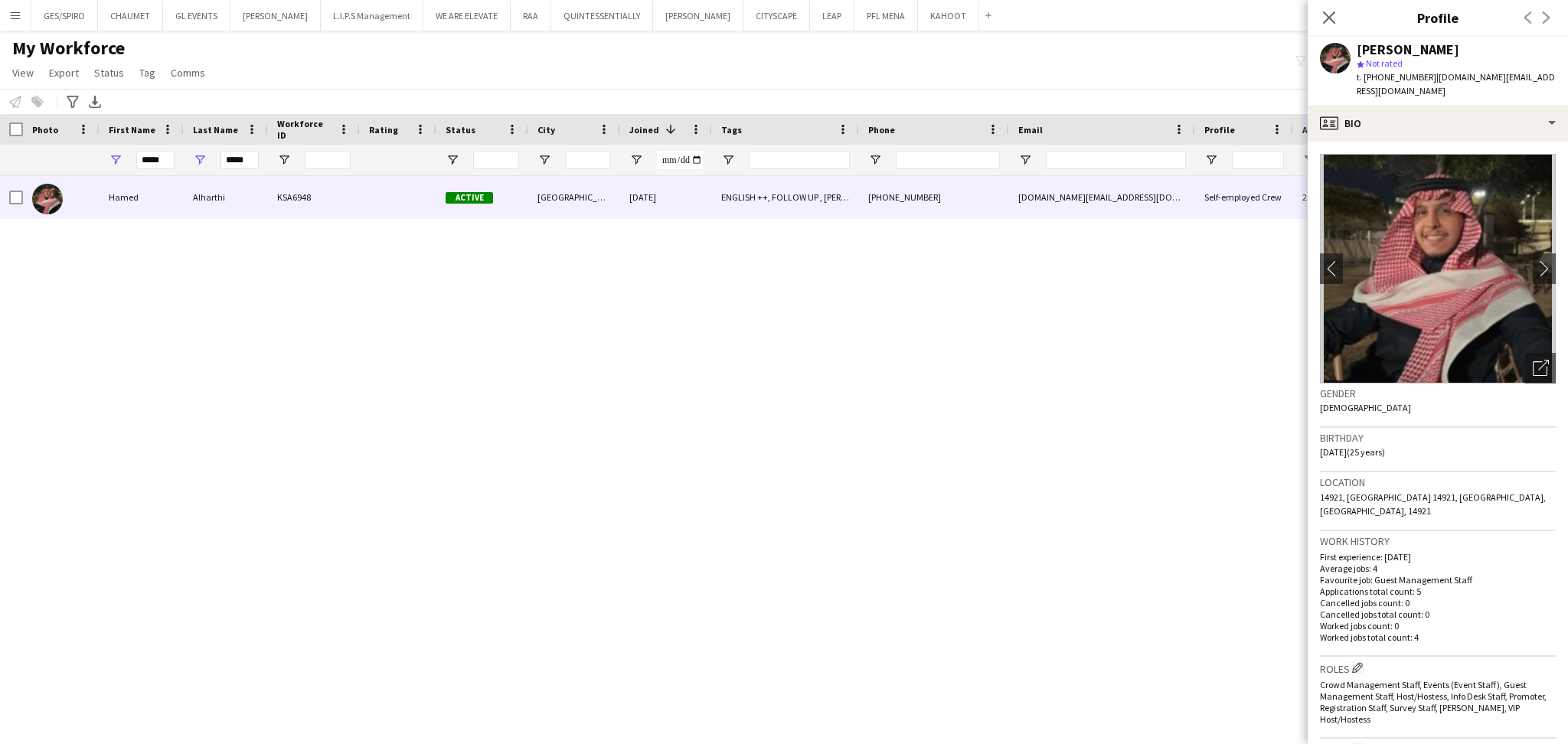
click at [1394, 73] on span "t. [PHONE_NUMBER]" at bounding box center [1396, 77] width 79 height 12
click at [1400, 81] on span "t. [PHONE_NUMBER]" at bounding box center [1396, 77] width 79 height 12
click at [1377, 71] on span "t. [PHONE_NUMBER]" at bounding box center [1396, 77] width 79 height 12
drag, startPoint x: 1423, startPoint y: 75, endPoint x: 1368, endPoint y: 79, distance: 55.1
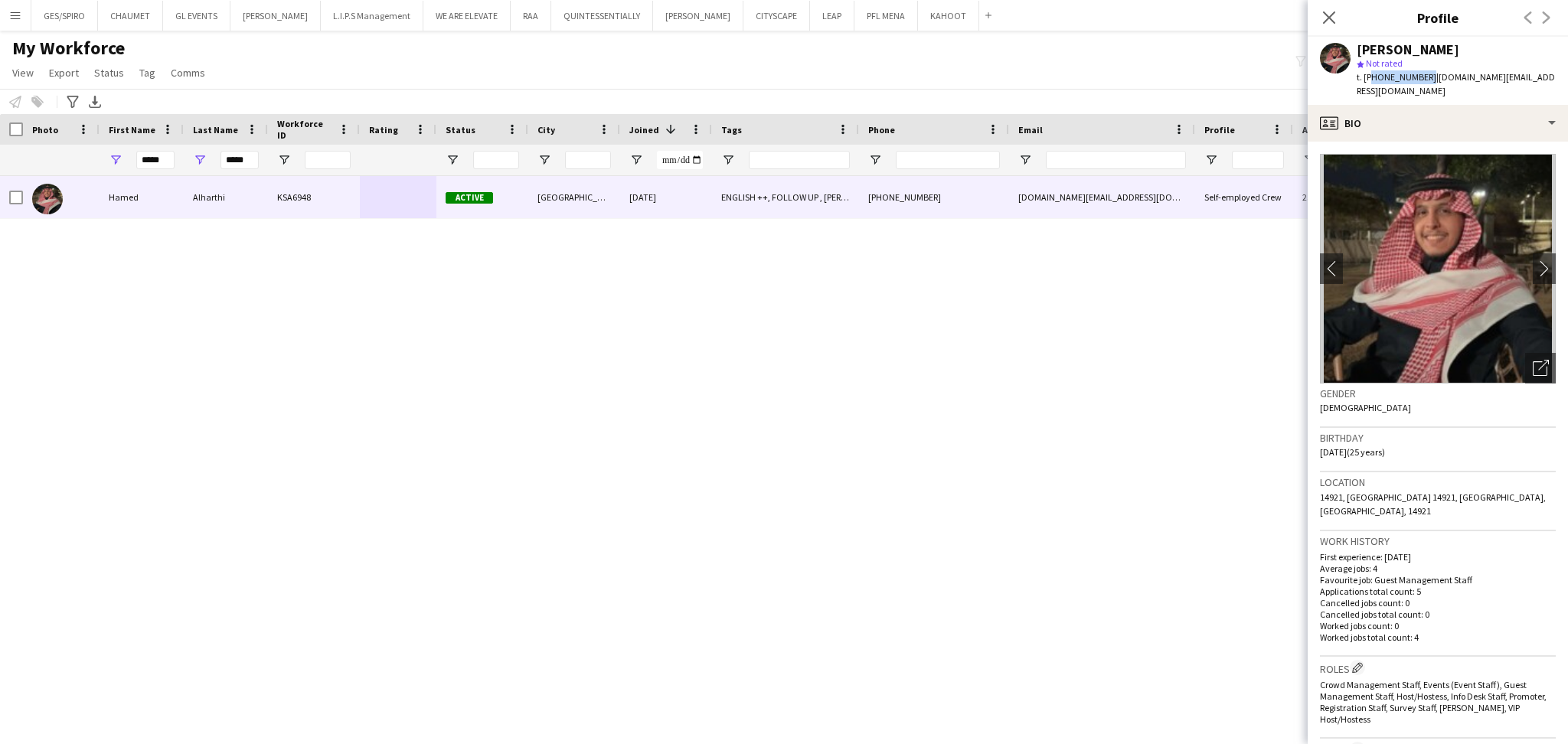
click at [1368, 79] on span "t. [PHONE_NUMBER]" at bounding box center [1396, 77] width 79 height 12
copy span "966509023666"
click at [1326, 26] on app-icon "Close pop-in" at bounding box center [1330, 18] width 22 height 22
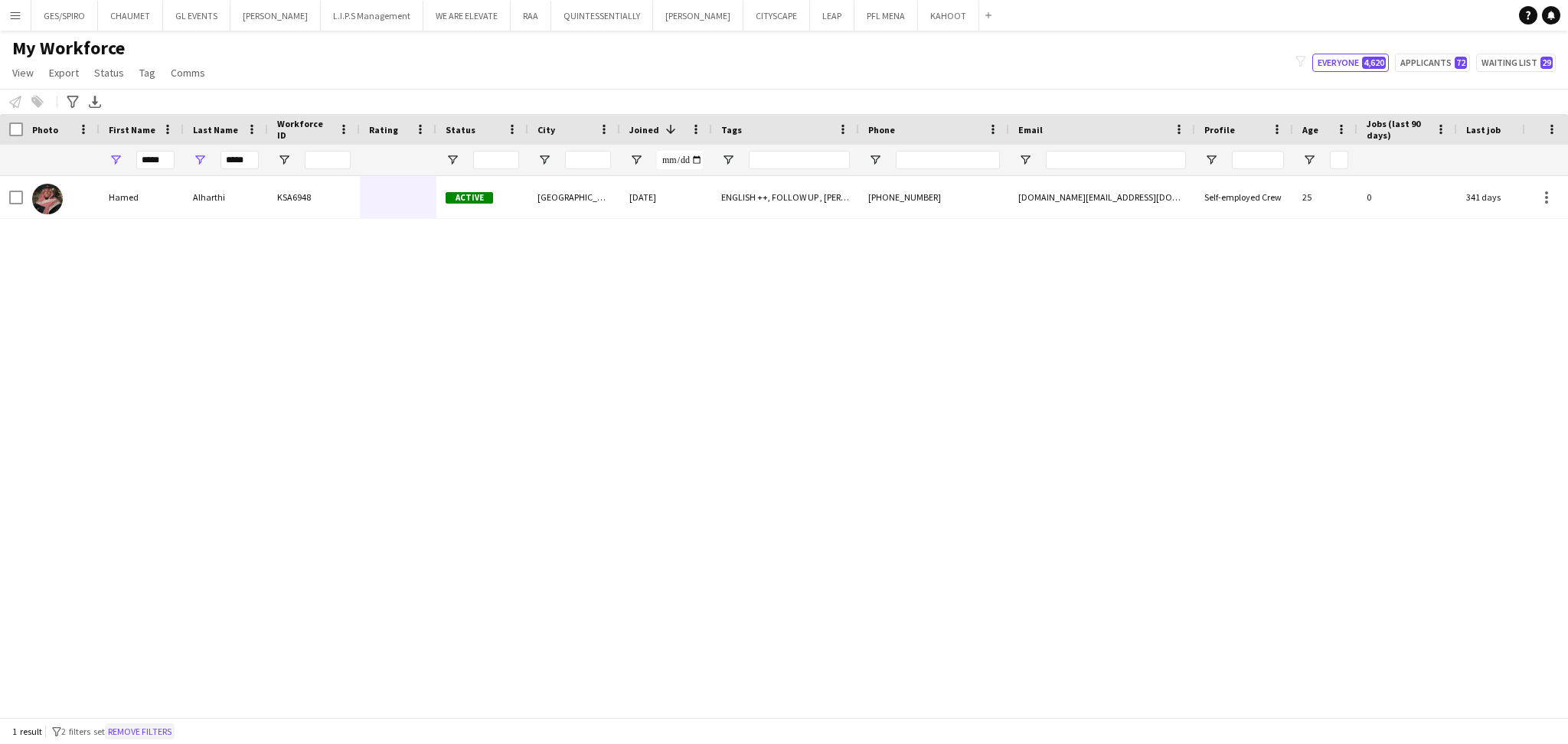
click at [142, 726] on button "Remove filters" at bounding box center [140, 731] width 69 height 16
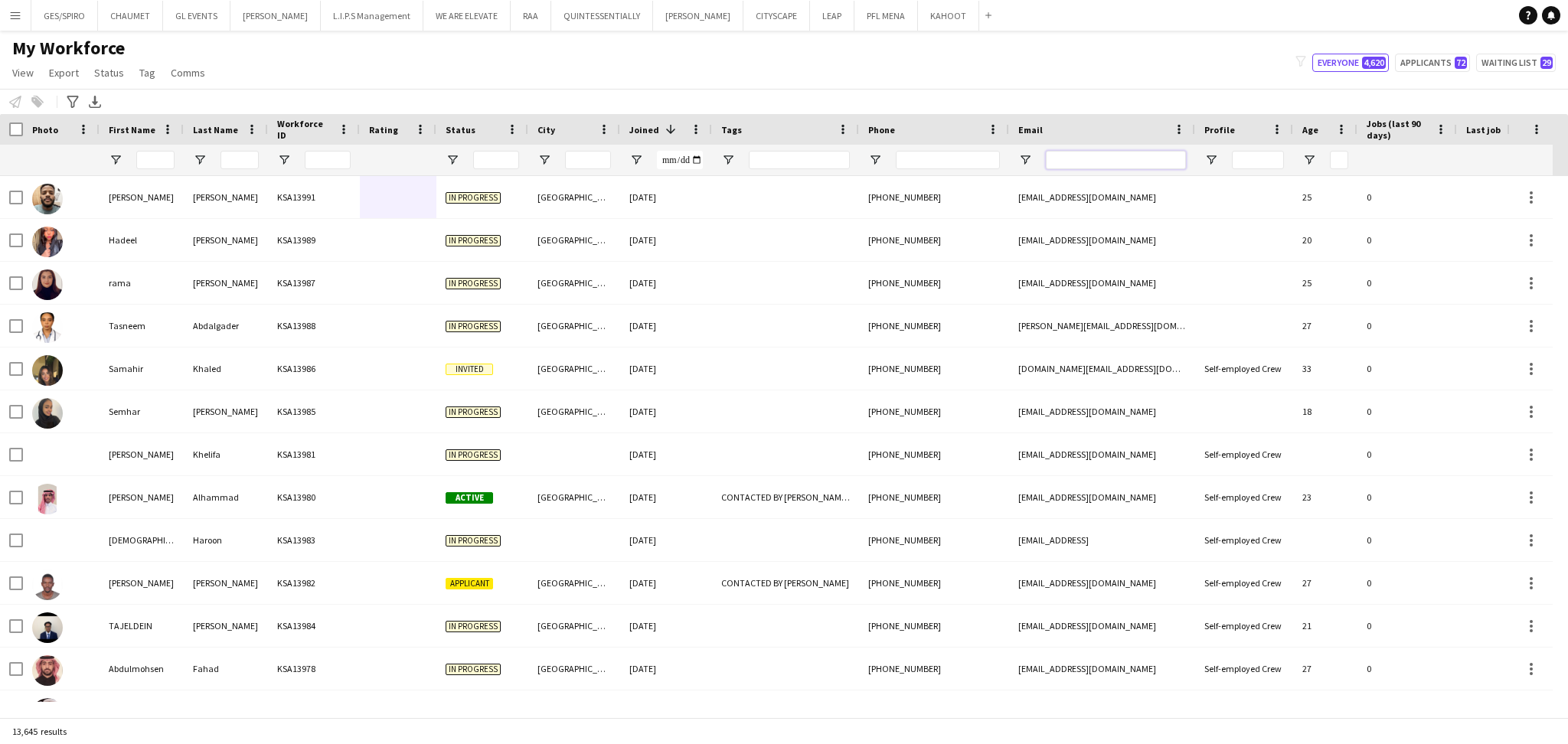
click at [1109, 165] on input "Email Filter Input" at bounding box center [1115, 160] width 140 height 18
paste input "**********"
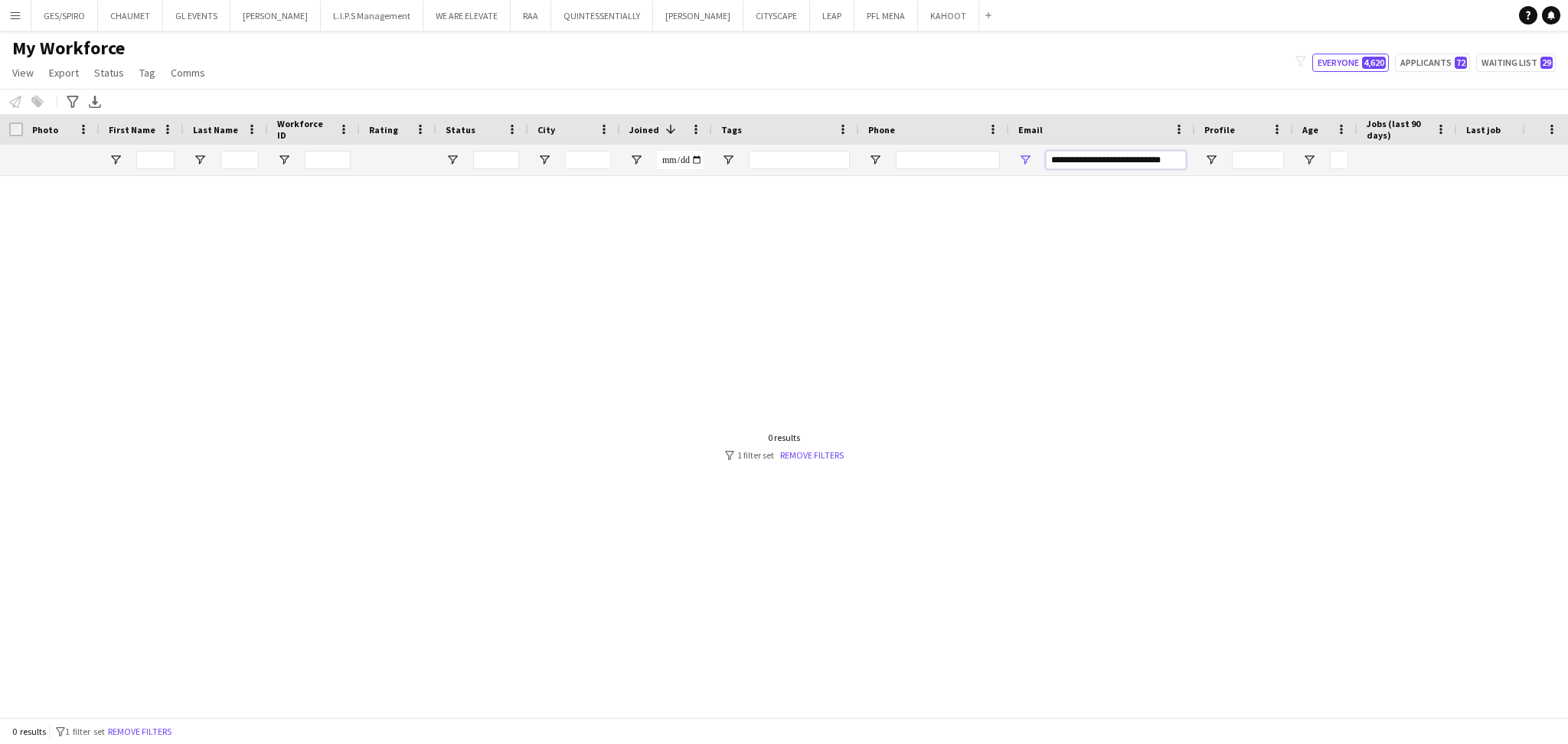
click at [1105, 161] on input "**********" at bounding box center [1115, 160] width 140 height 18
click at [1121, 159] on input "**********" at bounding box center [1115, 160] width 140 height 18
click at [1136, 154] on input "**********" at bounding box center [1115, 160] width 140 height 18
click at [1101, 152] on input "**********" at bounding box center [1115, 160] width 140 height 18
drag, startPoint x: 1057, startPoint y: 159, endPoint x: 1189, endPoint y: 157, distance: 132.0
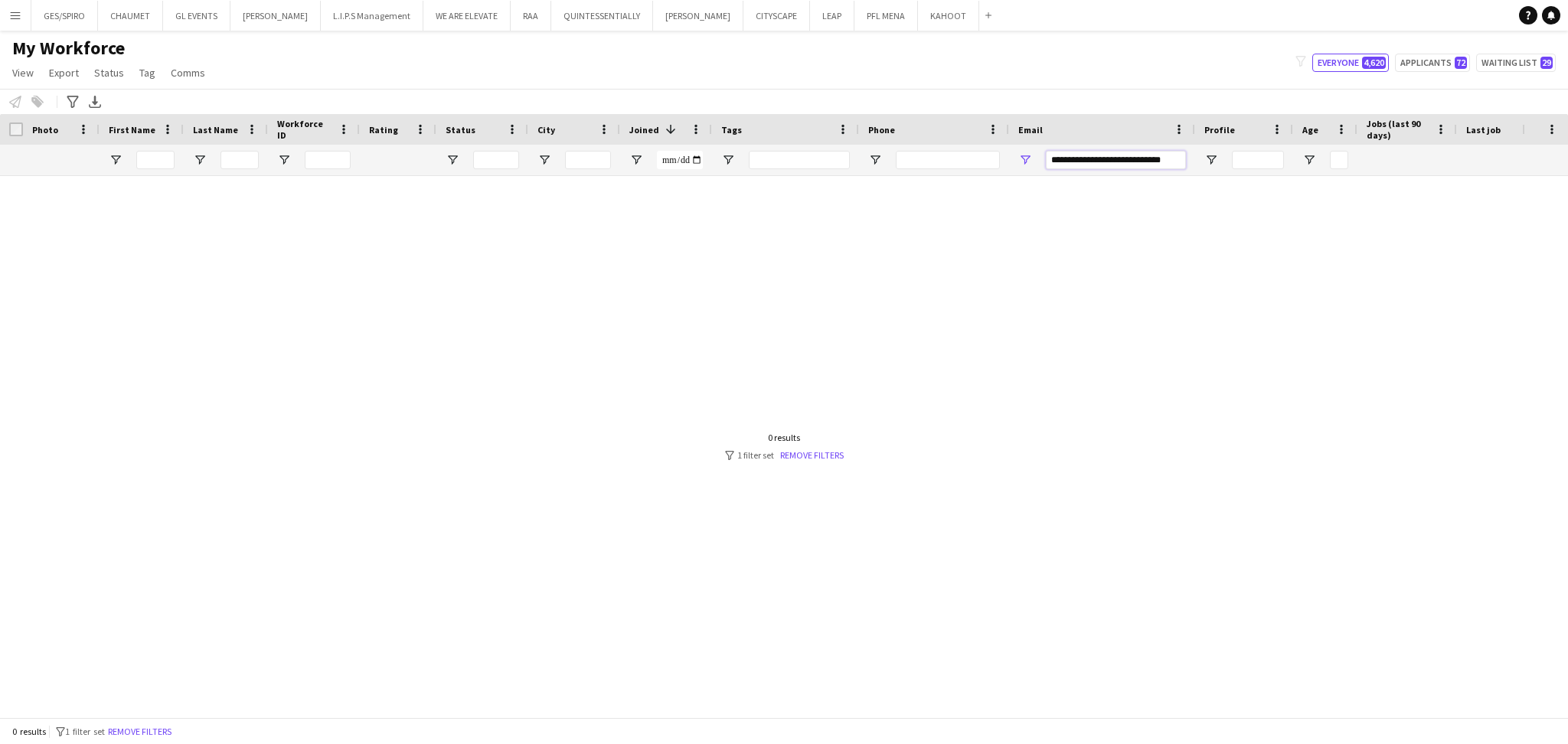
click at [1189, 157] on div "**********" at bounding box center [1102, 160] width 186 height 31
type input "*"
